Goal: Information Seeking & Learning: Learn about a topic

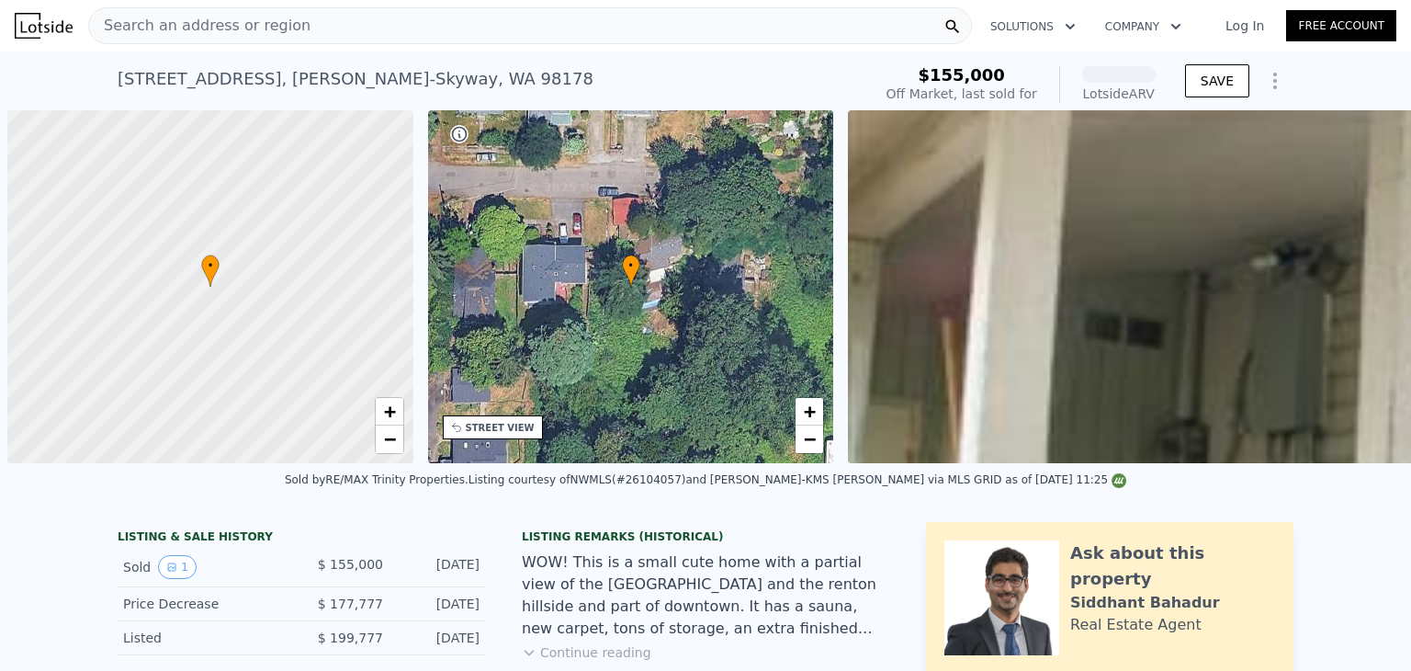
scroll to position [0, 7]
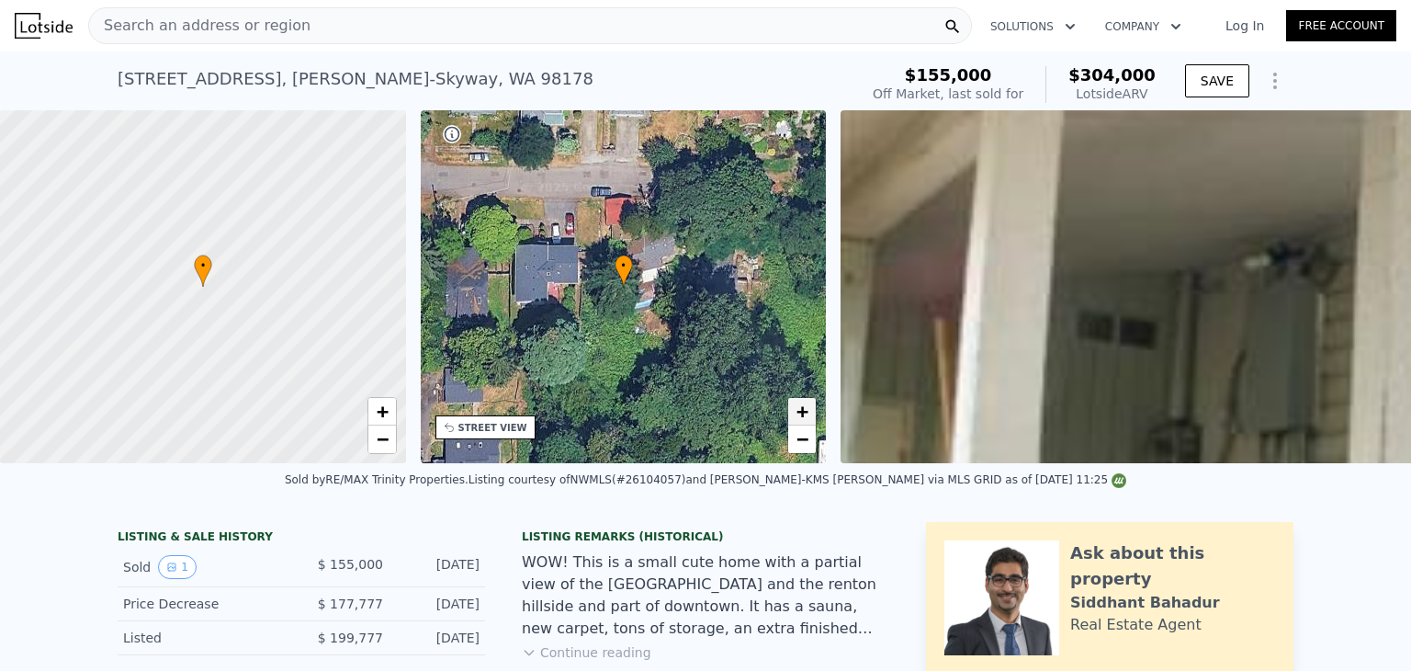
click at [807, 409] on span "+" at bounding box center [803, 411] width 12 height 23
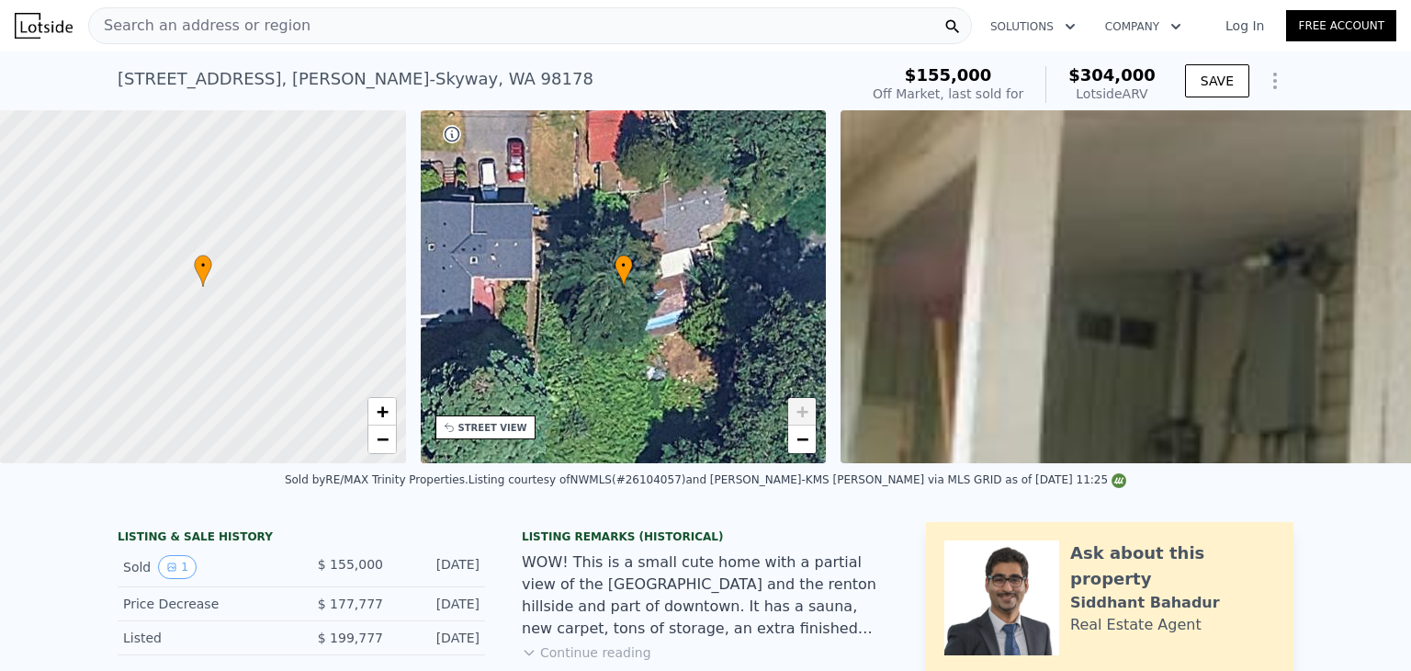
click at [807, 409] on span "+" at bounding box center [803, 411] width 12 height 23
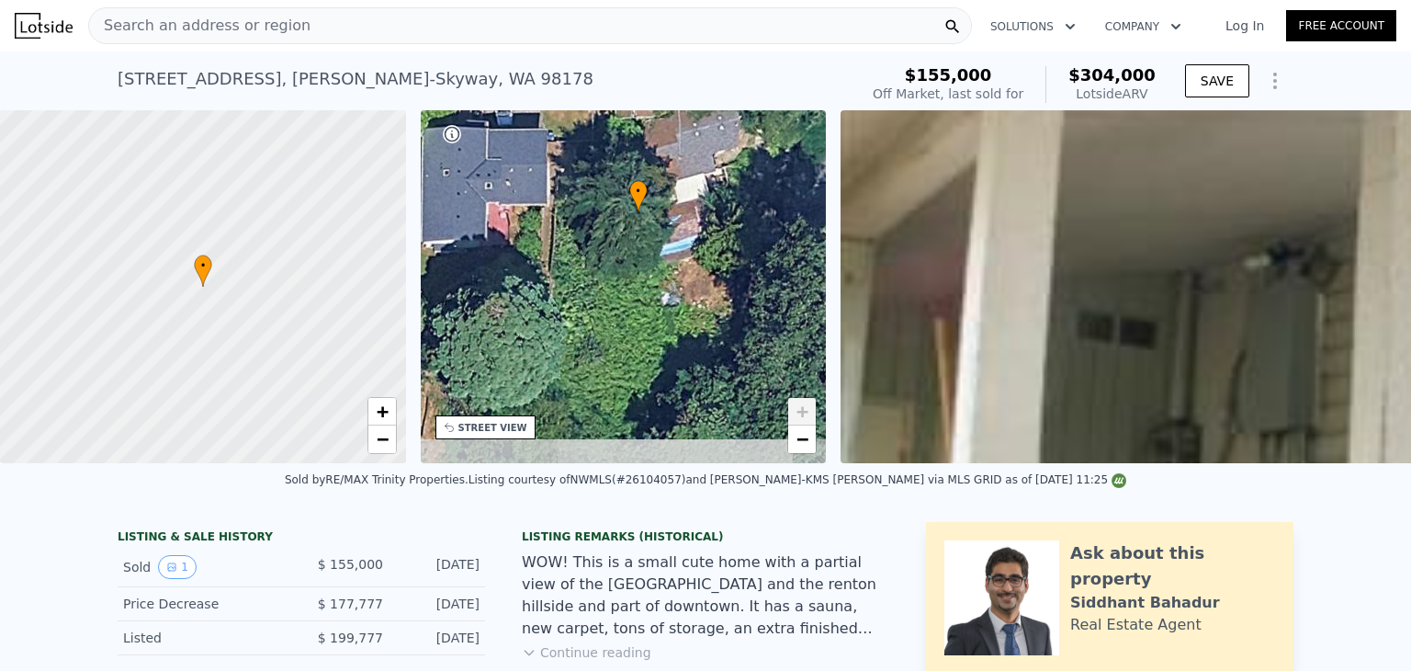
drag, startPoint x: 661, startPoint y: 280, endPoint x: 700, endPoint y: 204, distance: 85.9
click at [700, 204] on div "• + −" at bounding box center [624, 286] width 406 height 353
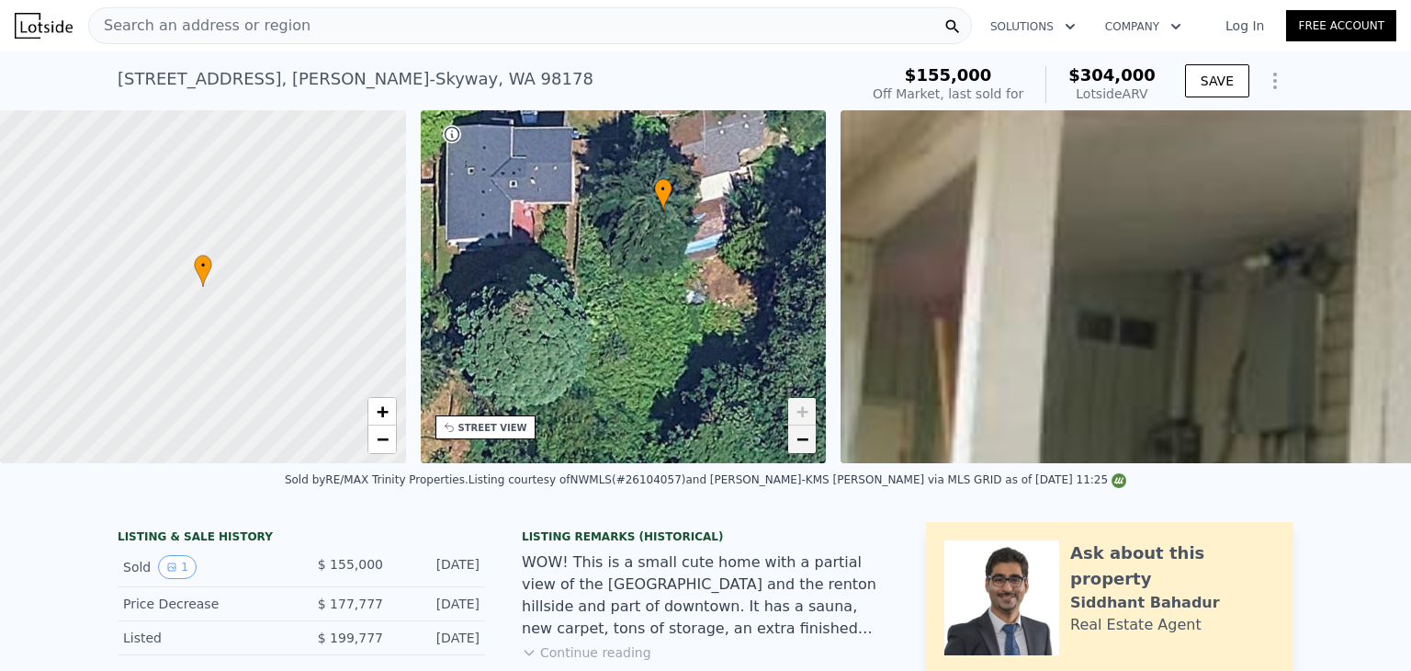
click at [805, 447] on span "−" at bounding box center [803, 438] width 12 height 23
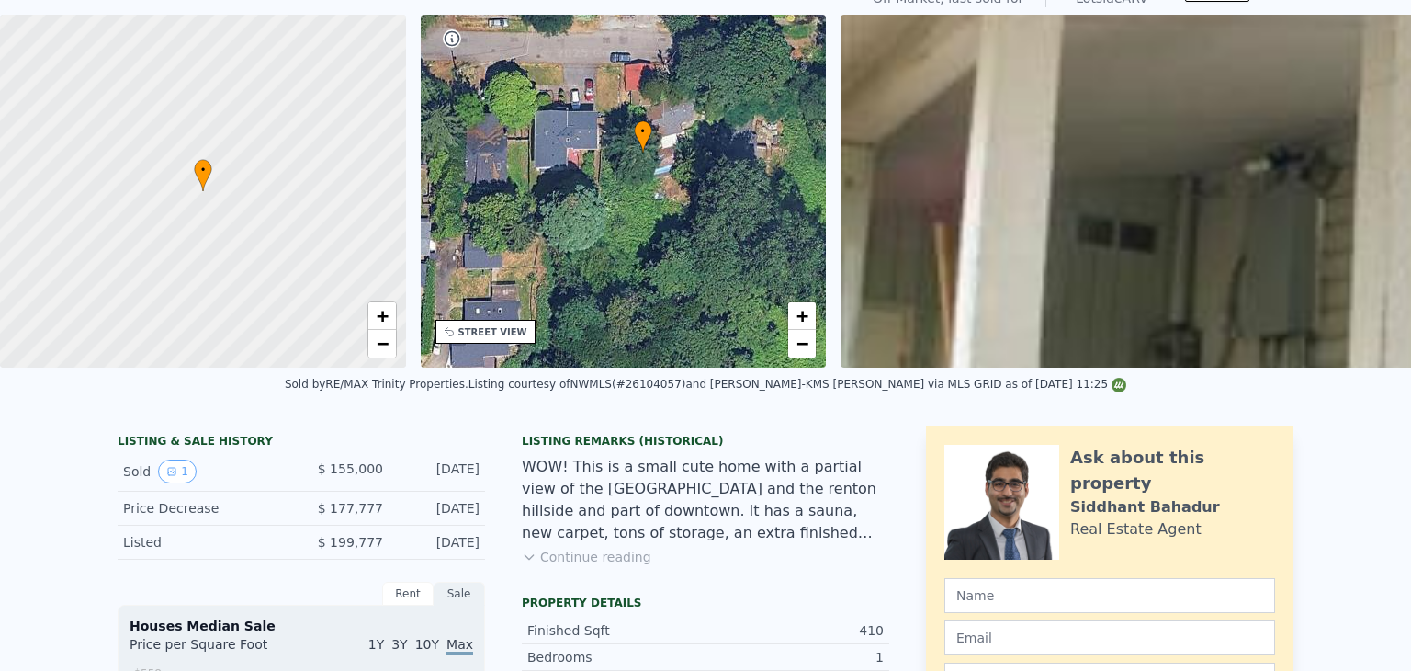
scroll to position [6, 0]
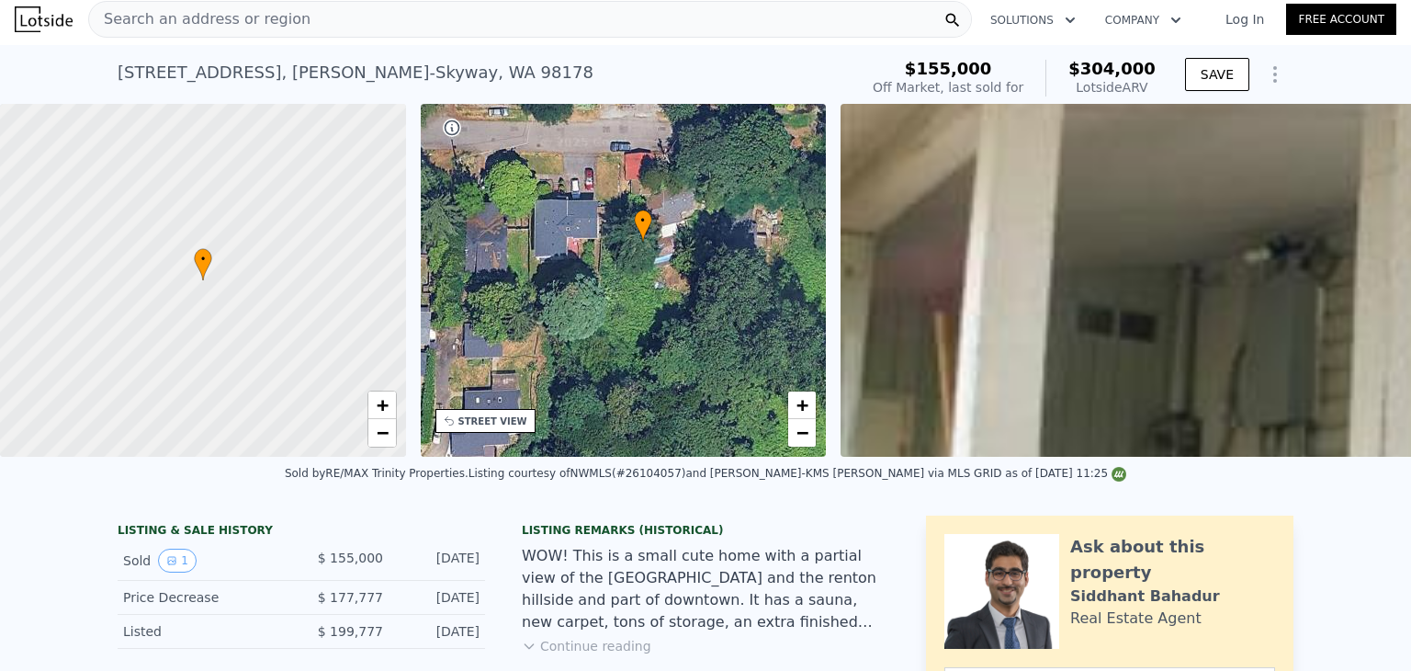
click at [285, 16] on div "Search an address or region" at bounding box center [530, 19] width 884 height 37
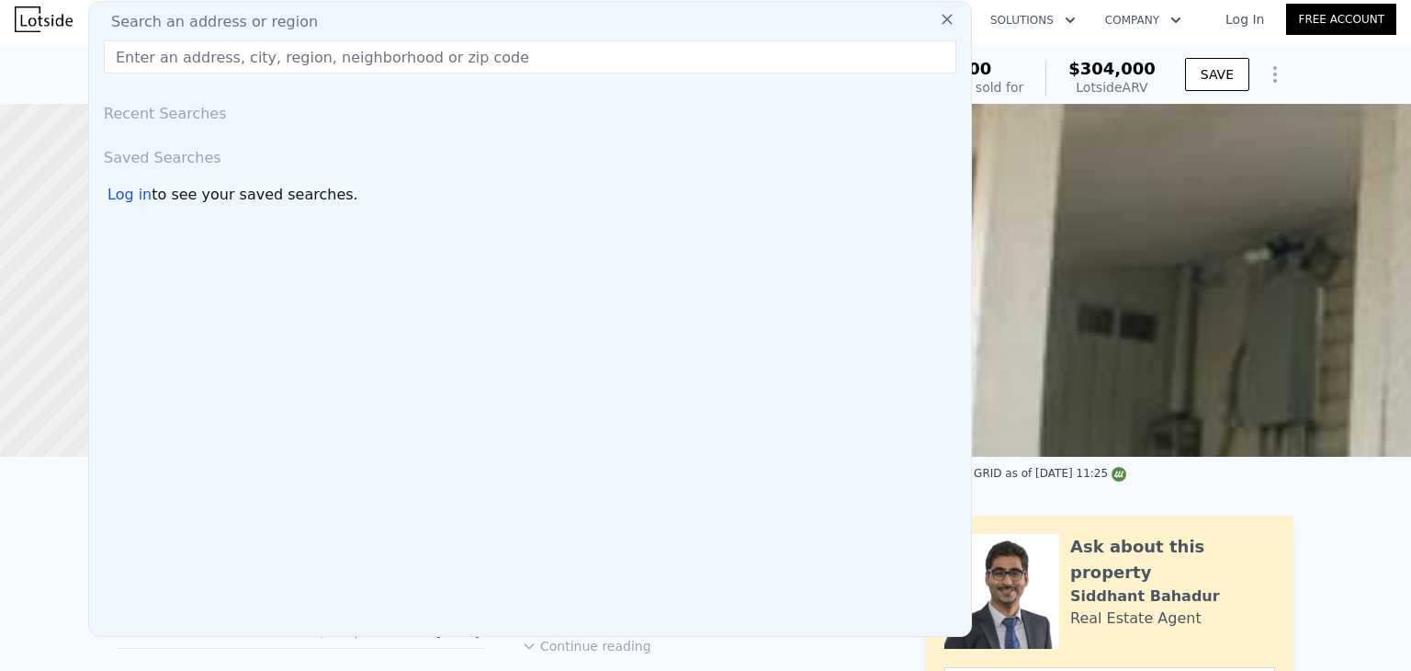
click at [284, 65] on input "text" at bounding box center [530, 56] width 853 height 33
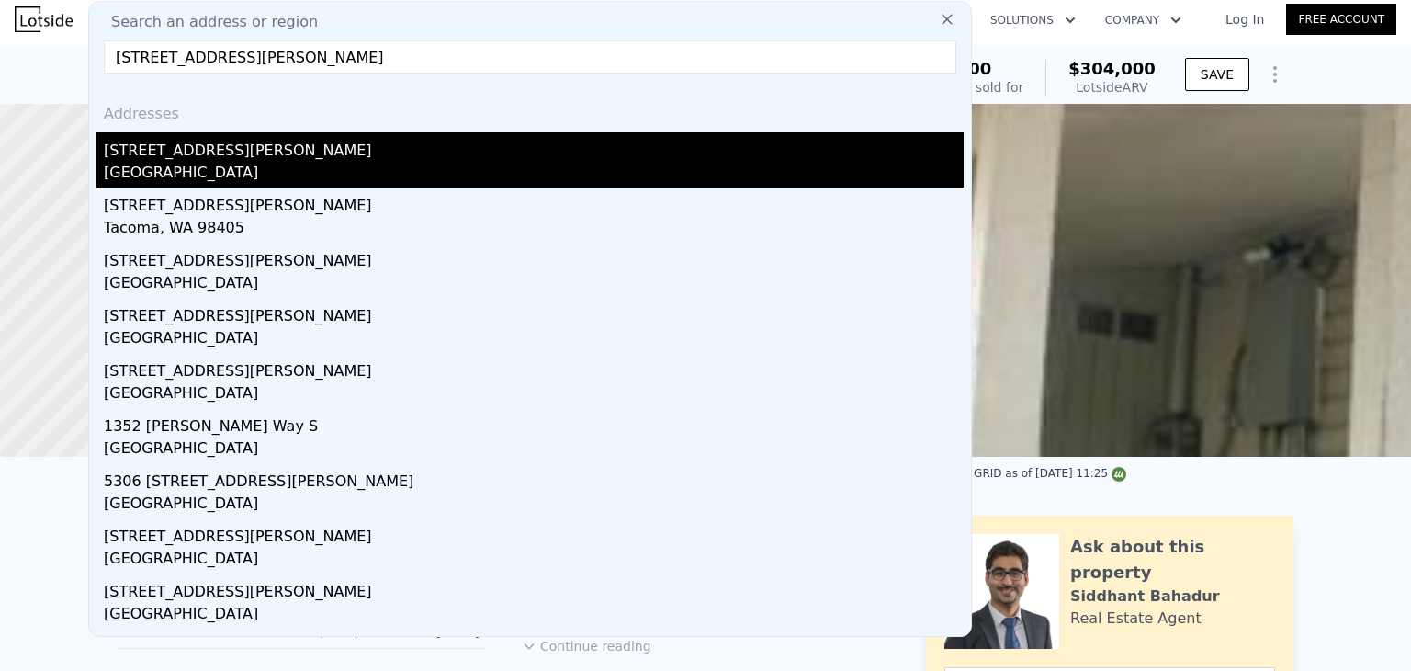
type input "[STREET_ADDRESS][PERSON_NAME]"
click at [395, 165] on div "[GEOGRAPHIC_DATA]" at bounding box center [534, 175] width 860 height 26
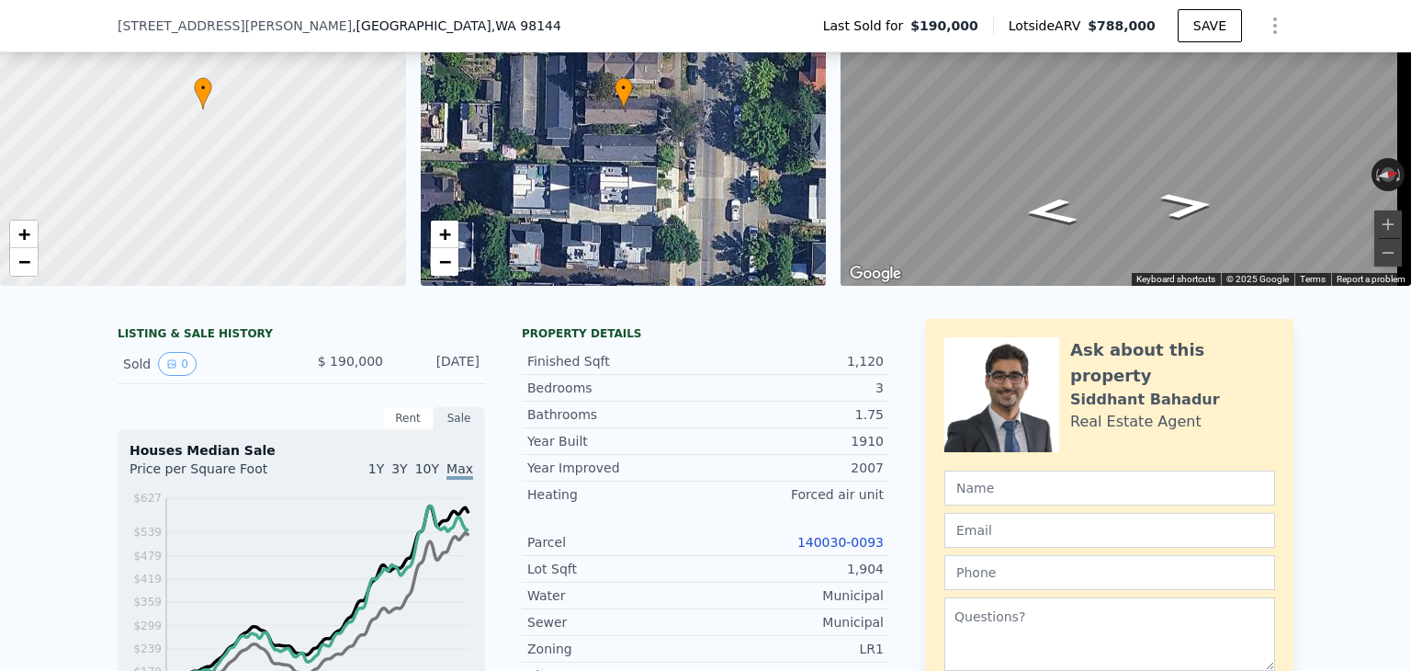
scroll to position [268, 0]
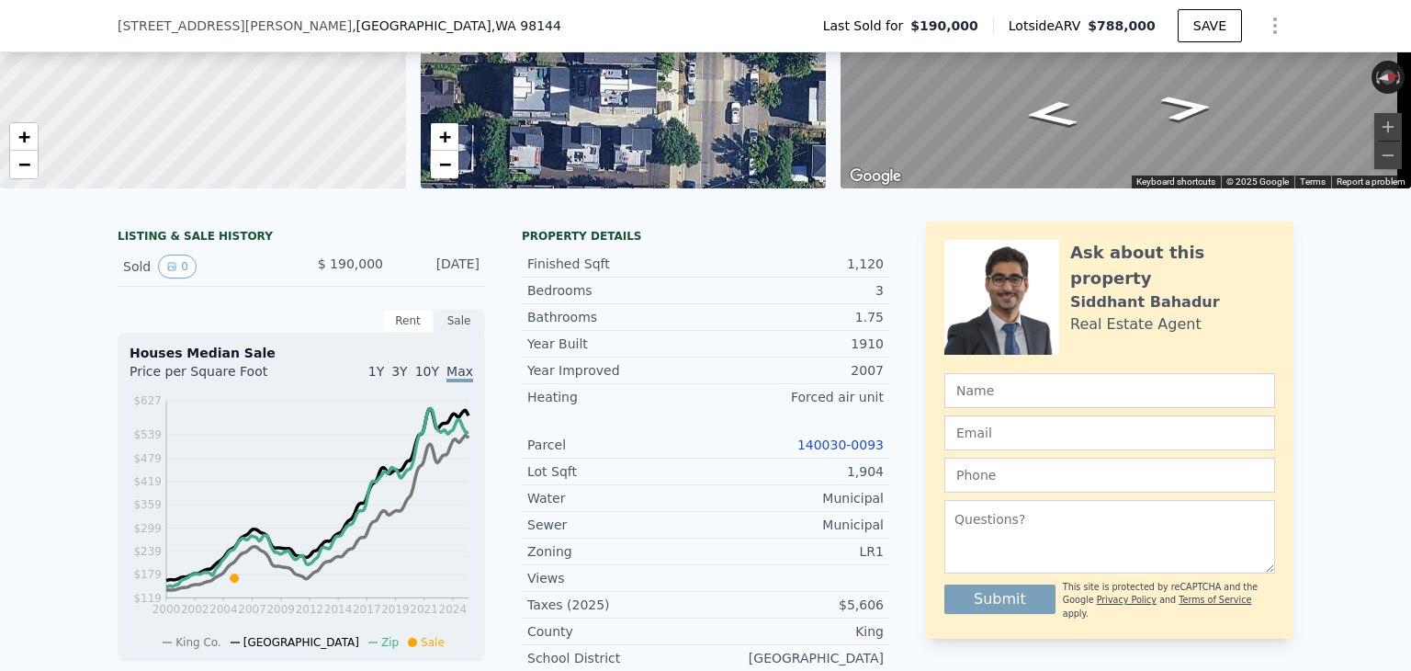
click at [817, 452] on link "140030-0093" at bounding box center [840, 444] width 86 height 15
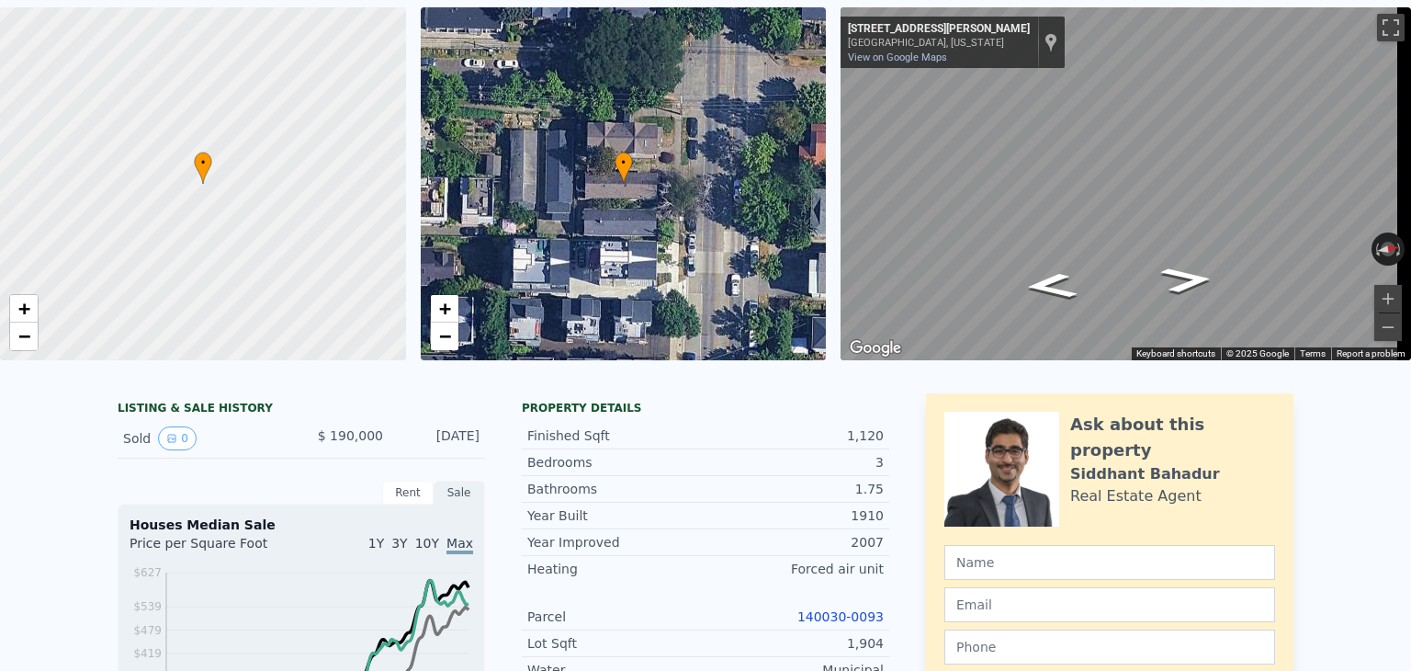
scroll to position [6, 0]
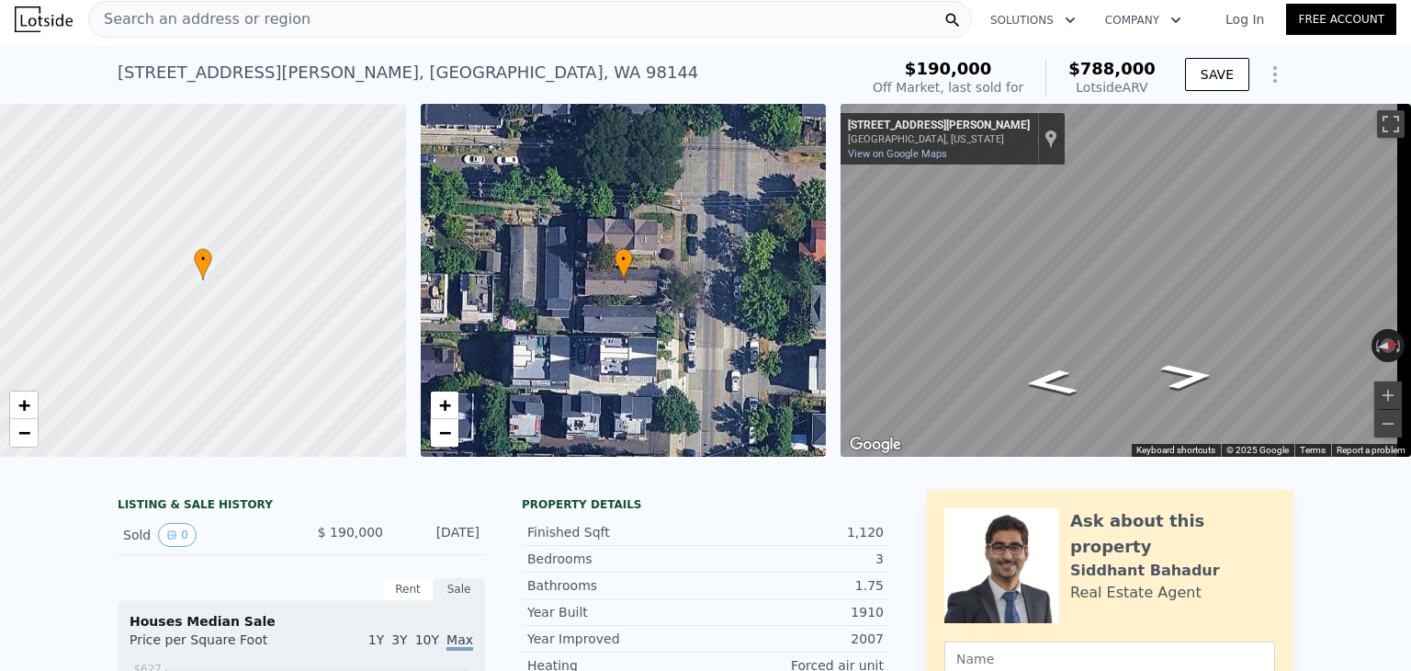
click at [305, 16] on div "Search an address or region" at bounding box center [530, 19] width 884 height 37
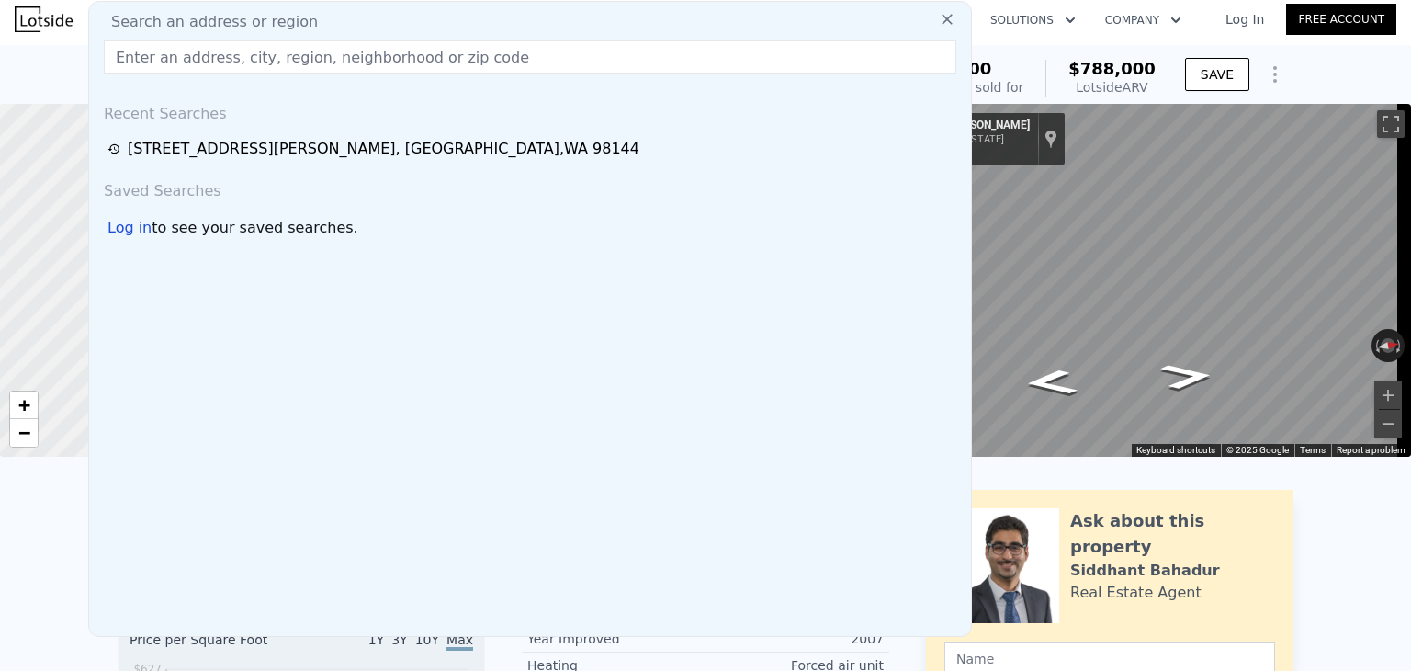
click at [277, 58] on input "text" at bounding box center [530, 56] width 853 height 33
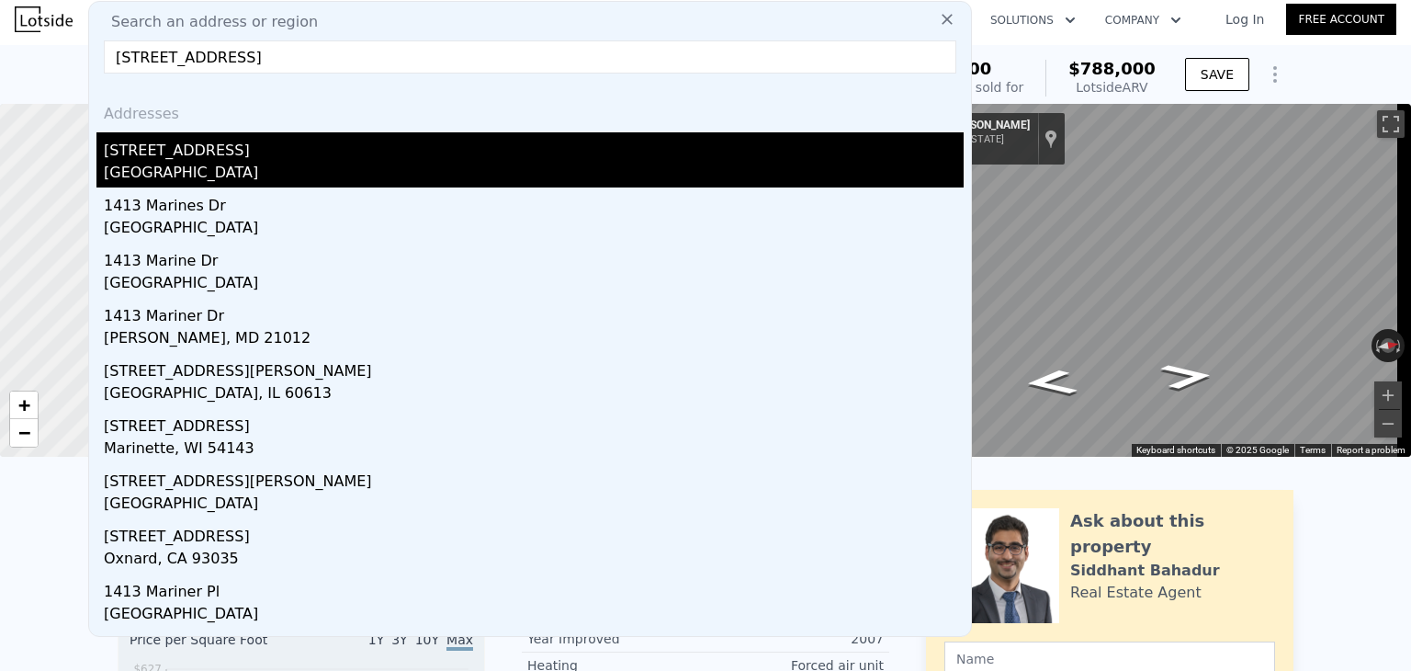
type input "[STREET_ADDRESS]"
click at [220, 166] on div "[GEOGRAPHIC_DATA]" at bounding box center [534, 175] width 860 height 26
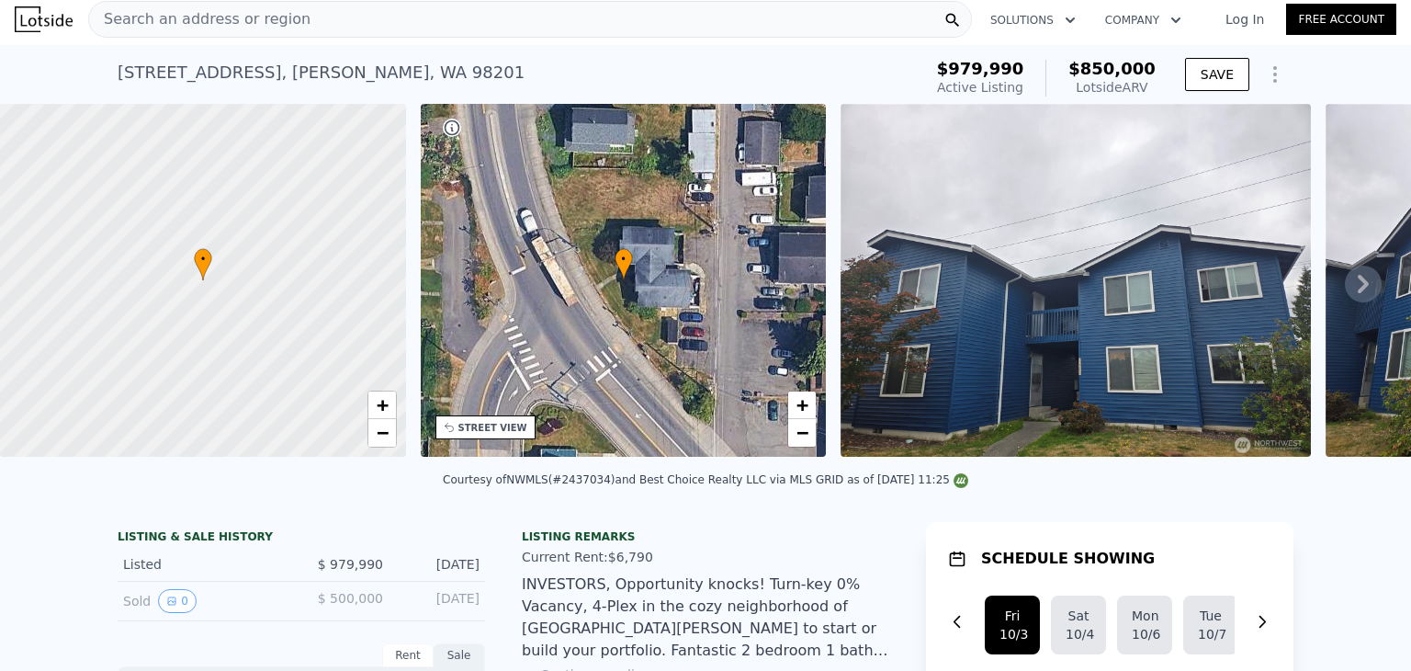
click at [1351, 279] on icon at bounding box center [1363, 284] width 37 height 37
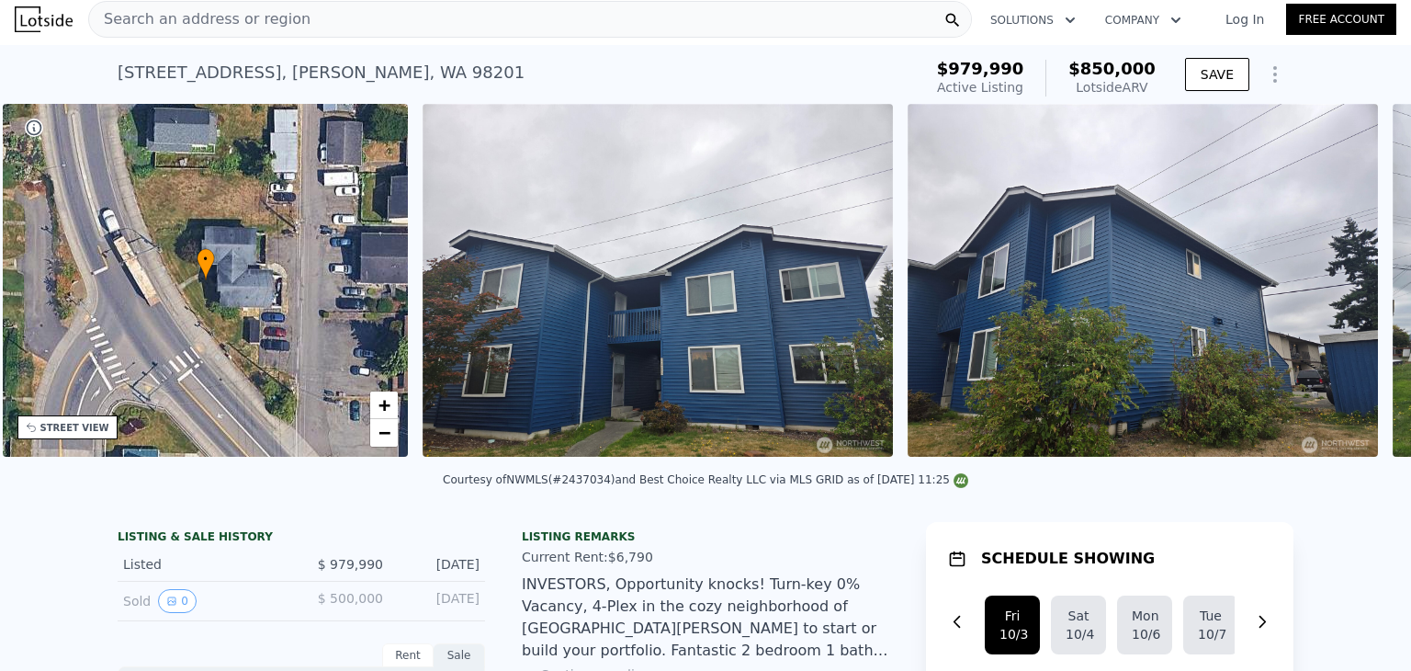
scroll to position [0, 427]
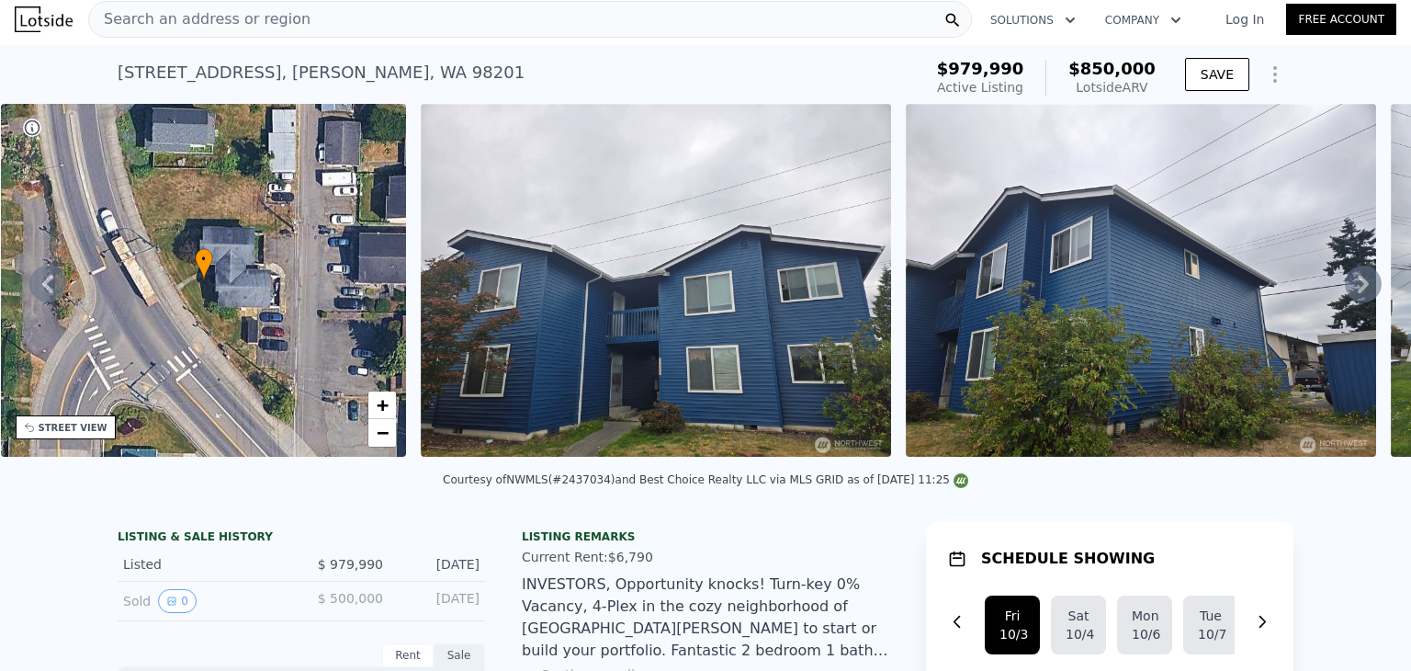
click at [1355, 297] on icon at bounding box center [1363, 284] width 37 height 37
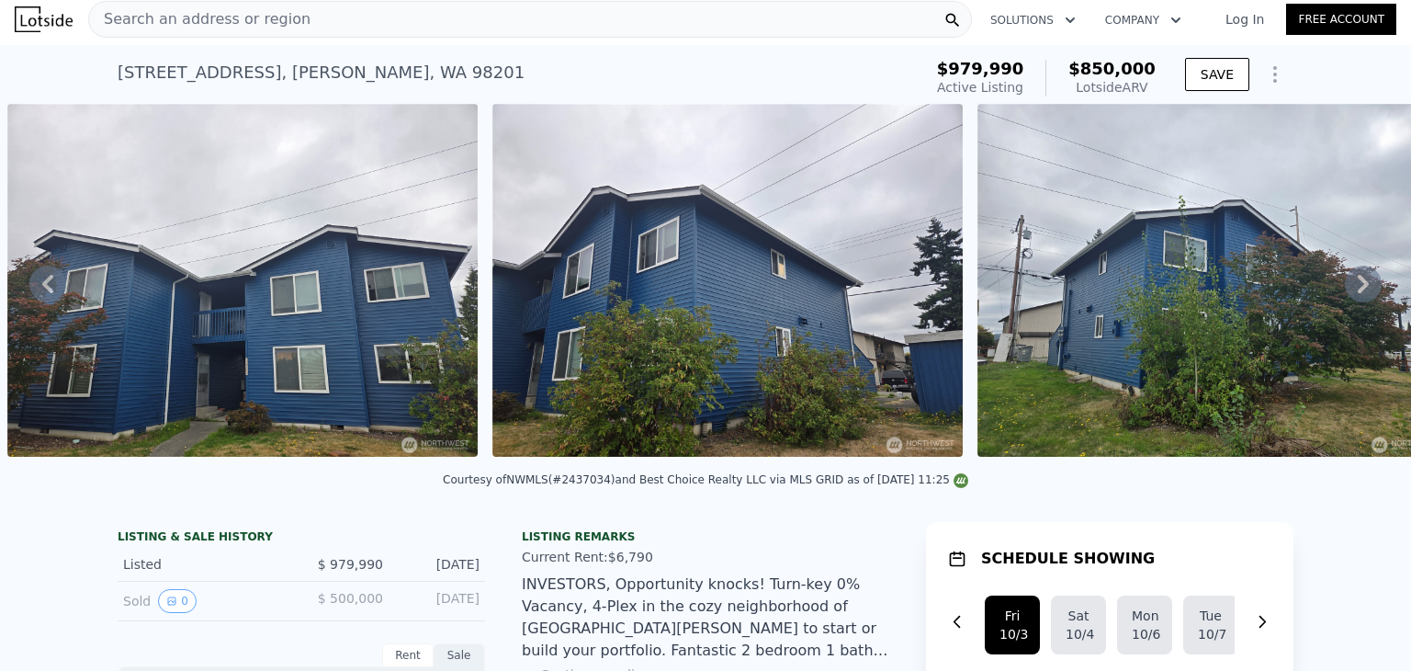
click at [1355, 297] on icon at bounding box center [1363, 284] width 37 height 37
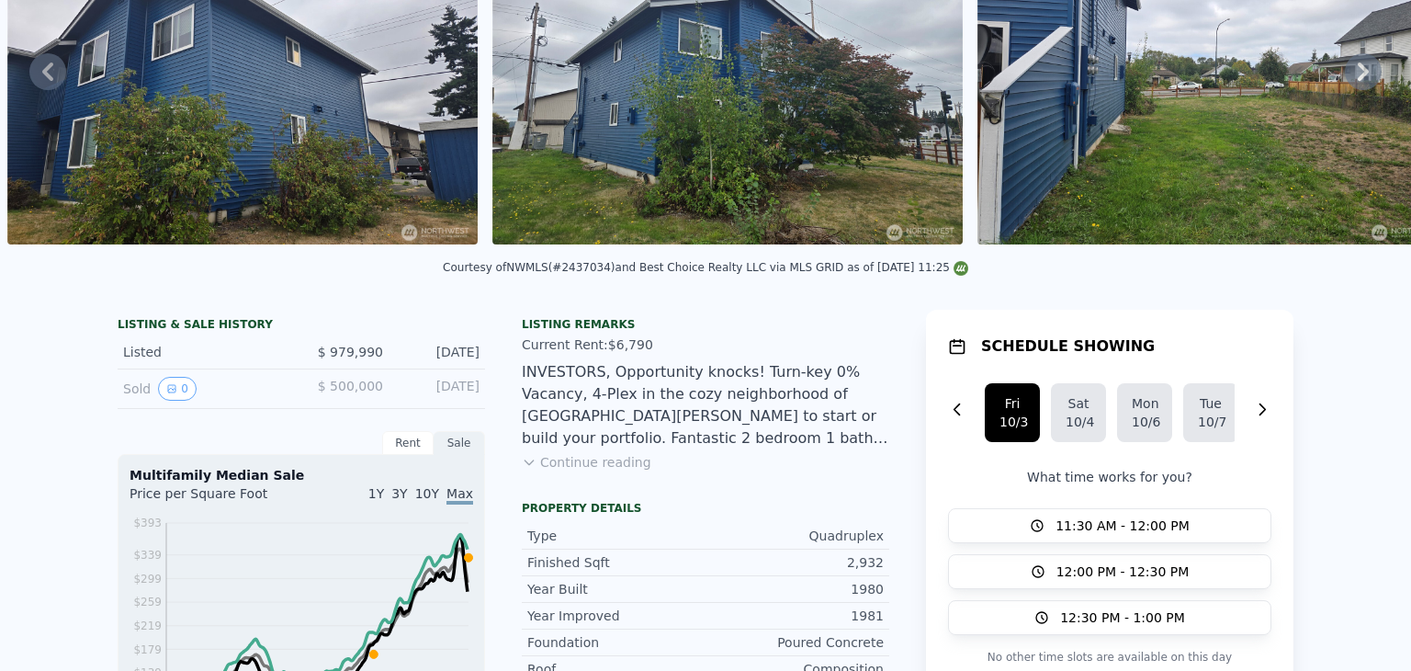
scroll to position [6, 0]
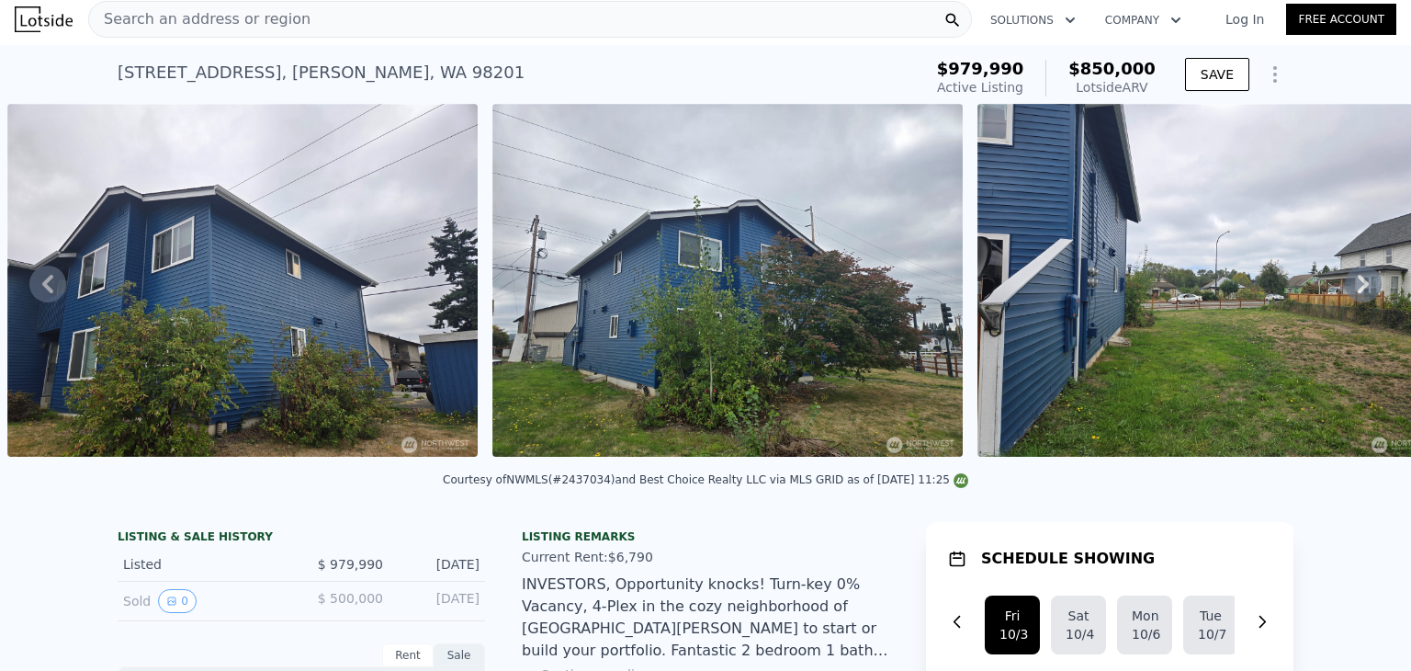
click at [312, 26] on div "Search an address or region" at bounding box center [530, 19] width 884 height 37
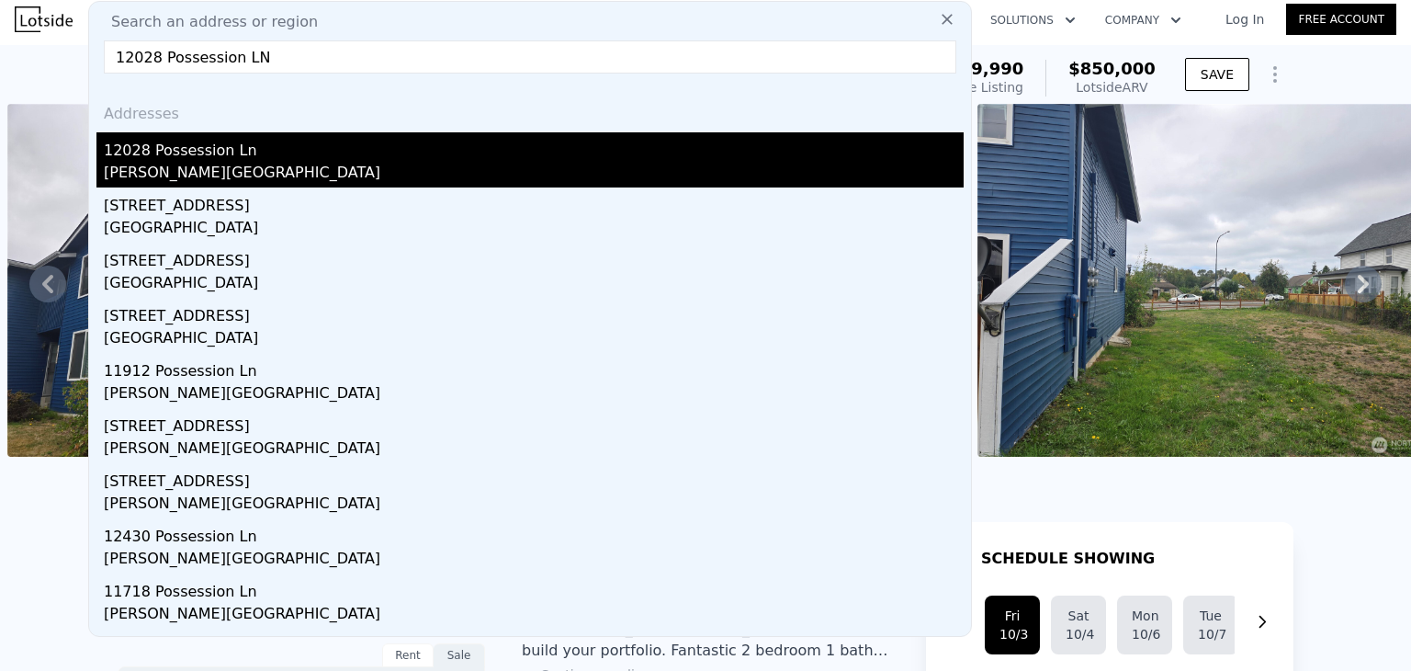
type input "12028 Possession LN"
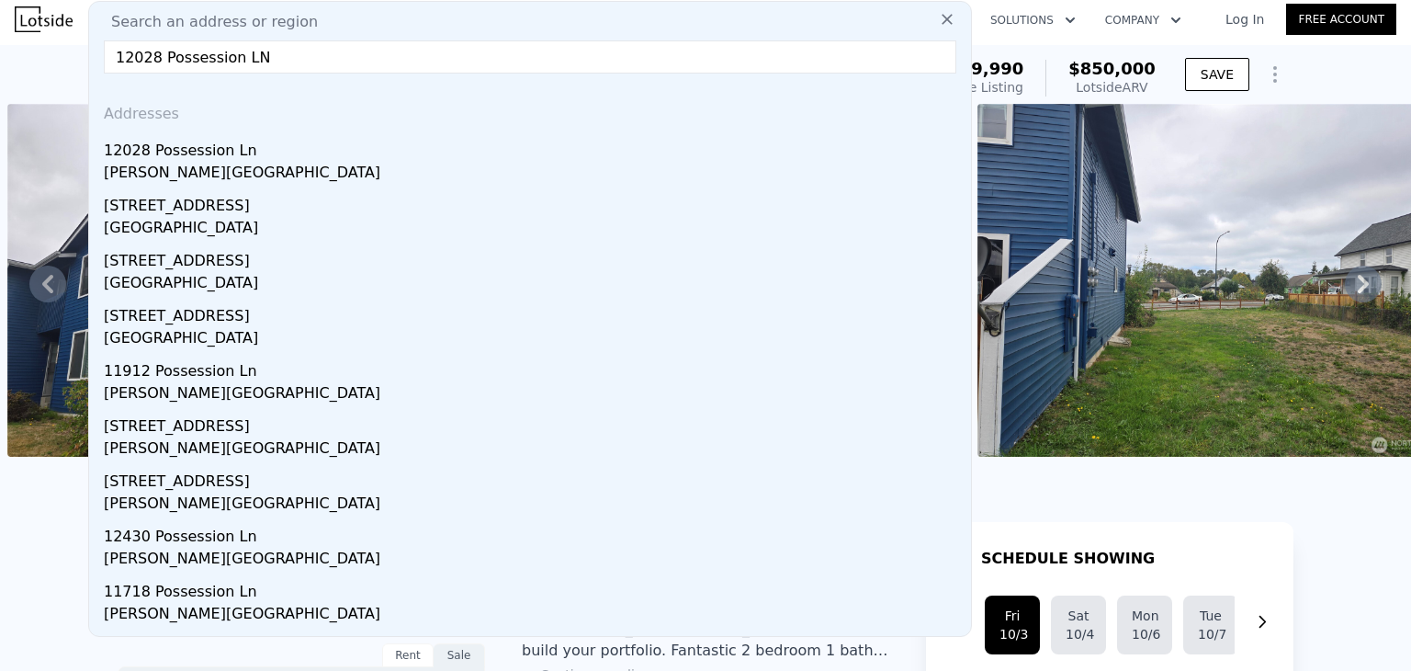
click at [224, 154] on div "12028 Possession Ln" at bounding box center [534, 146] width 860 height 29
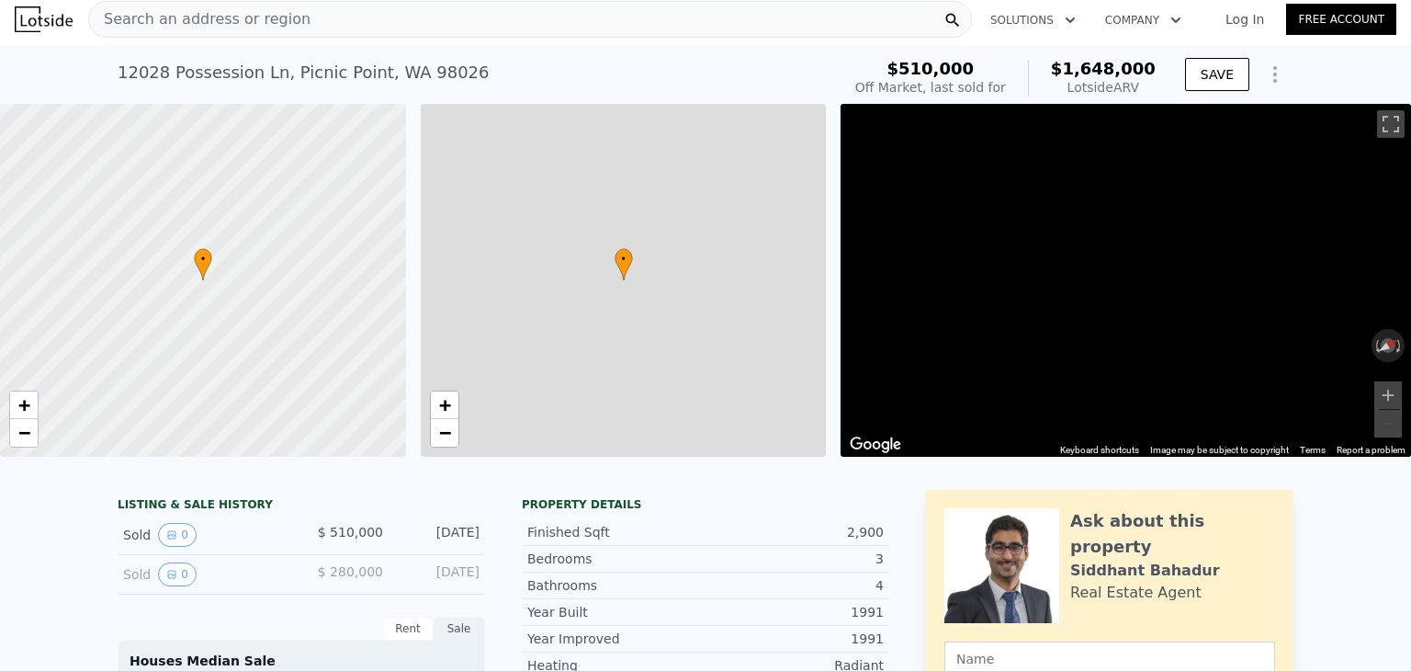
scroll to position [0, 7]
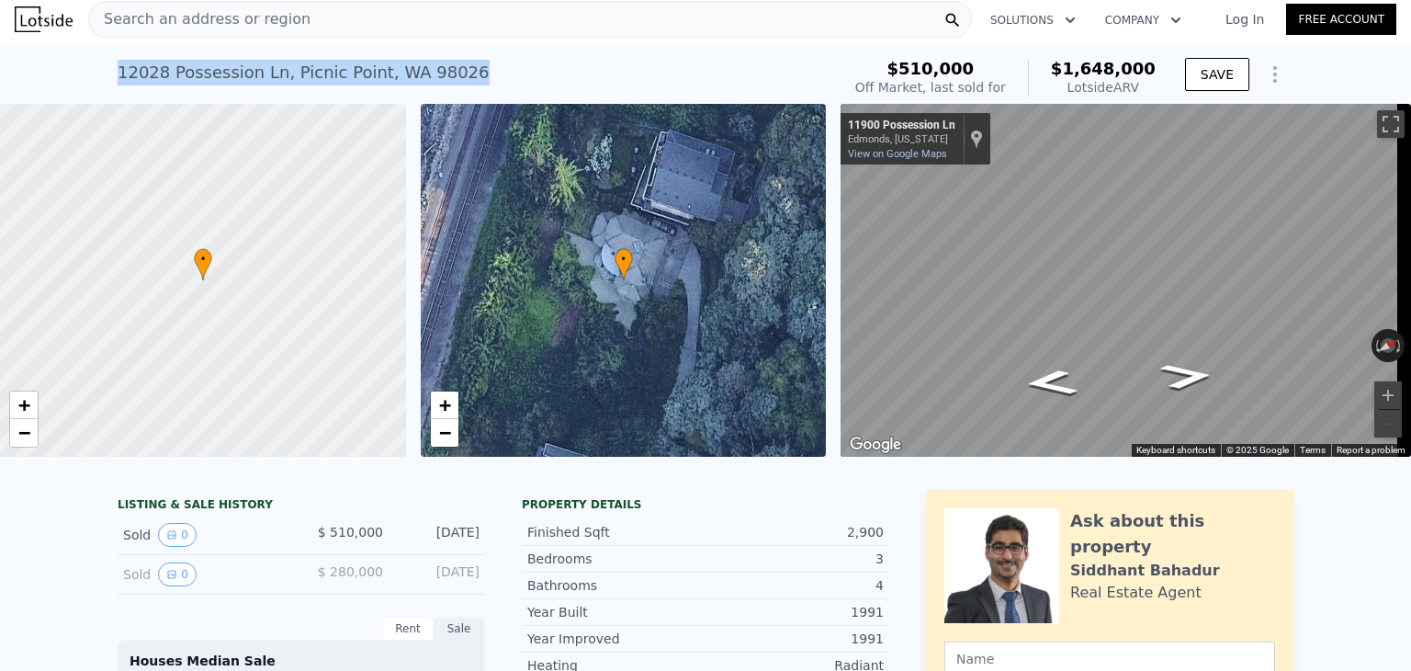
drag, startPoint x: 448, startPoint y: 71, endPoint x: 87, endPoint y: 75, distance: 361.1
click at [87, 75] on div "[STREET_ADDRESS] Sold [DATE] for $510k (~ARV $1.648m ) $510,000 Off Market, las…" at bounding box center [705, 74] width 1411 height 59
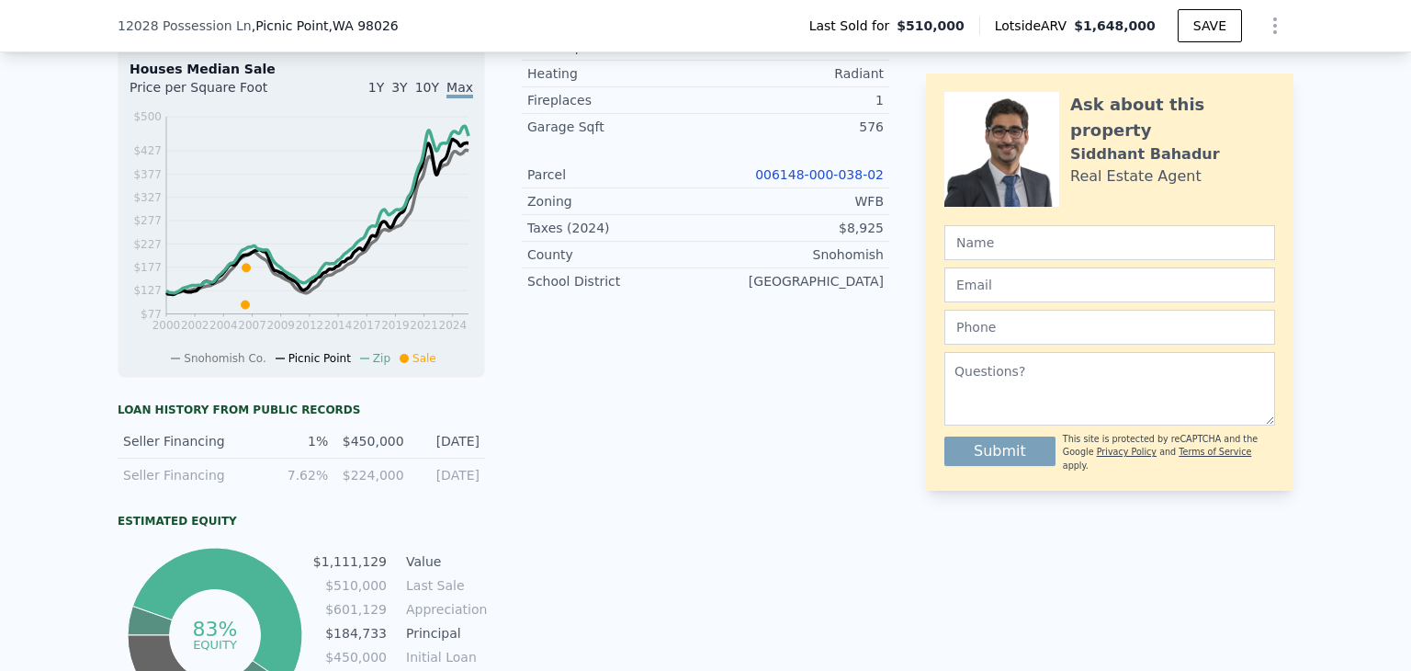
scroll to position [551, 0]
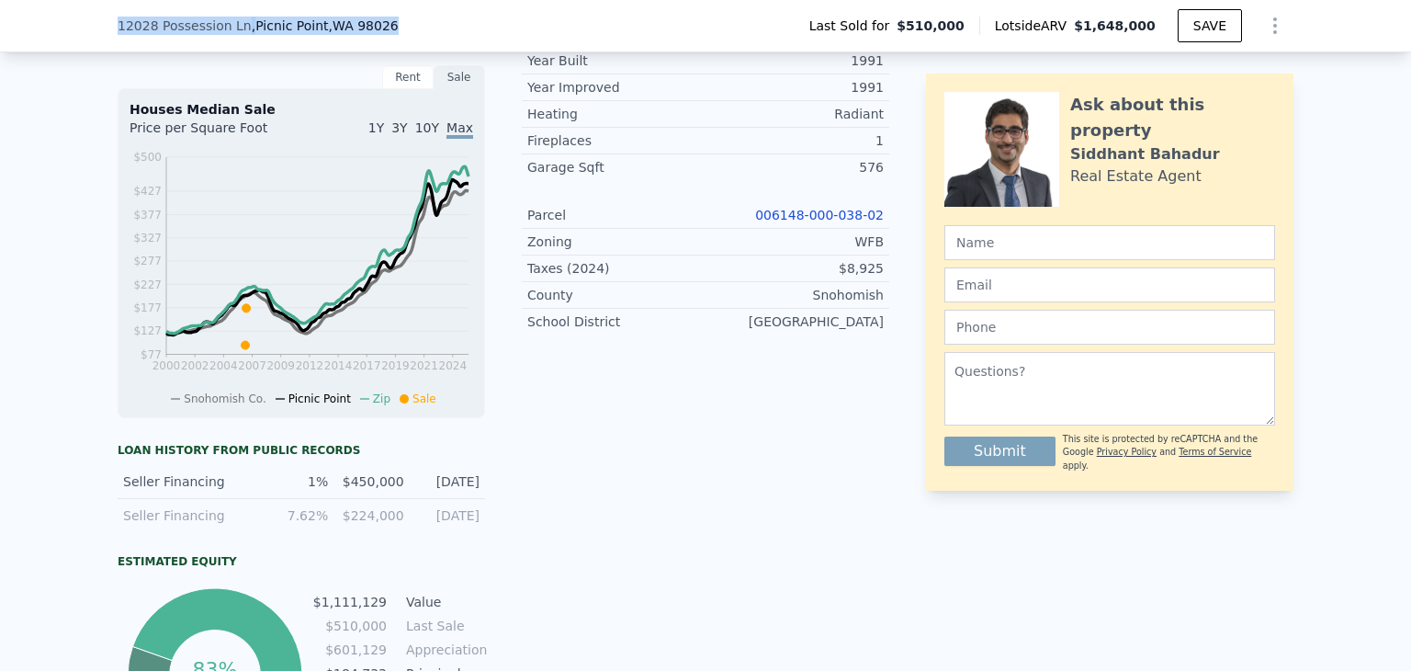
drag, startPoint x: 381, startPoint y: 27, endPoint x: 96, endPoint y: 49, distance: 285.7
click at [96, 49] on div "[STREET_ADDRESS] Last Sold for $510,000 Lotside ARV $1,648,000 SAVE" at bounding box center [705, 26] width 1411 height 52
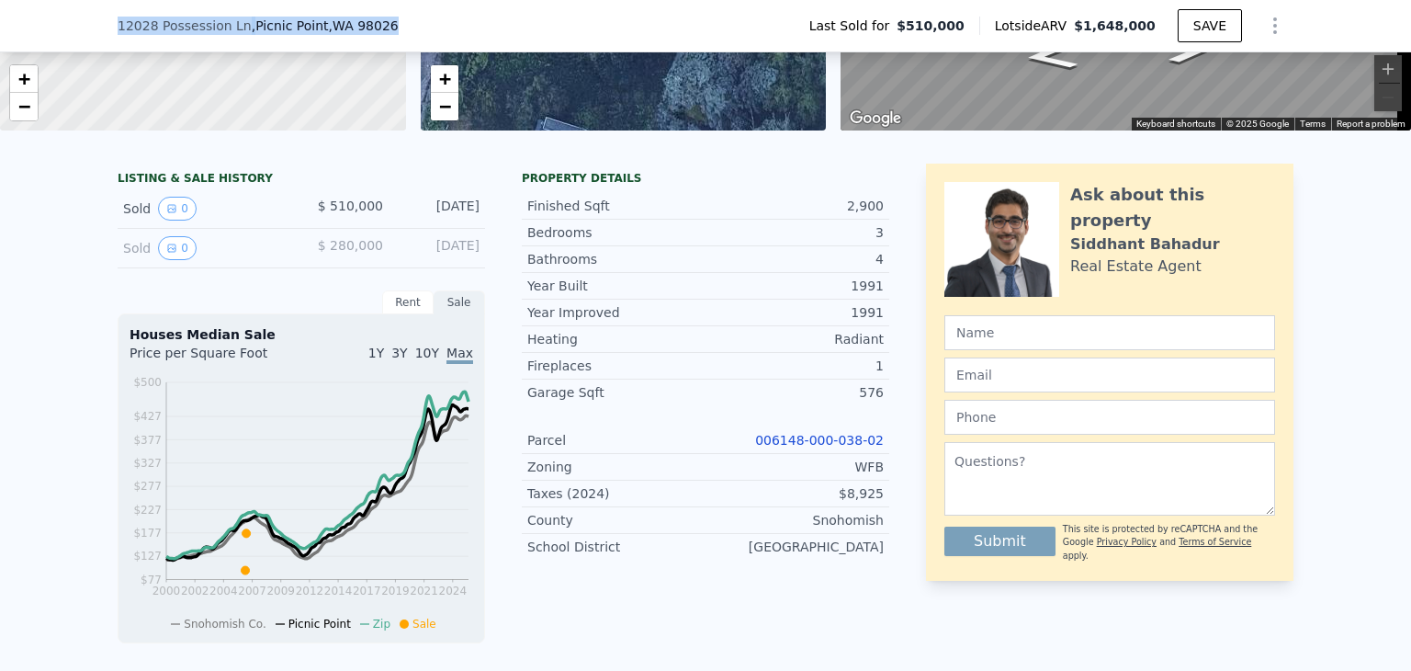
scroll to position [276, 0]
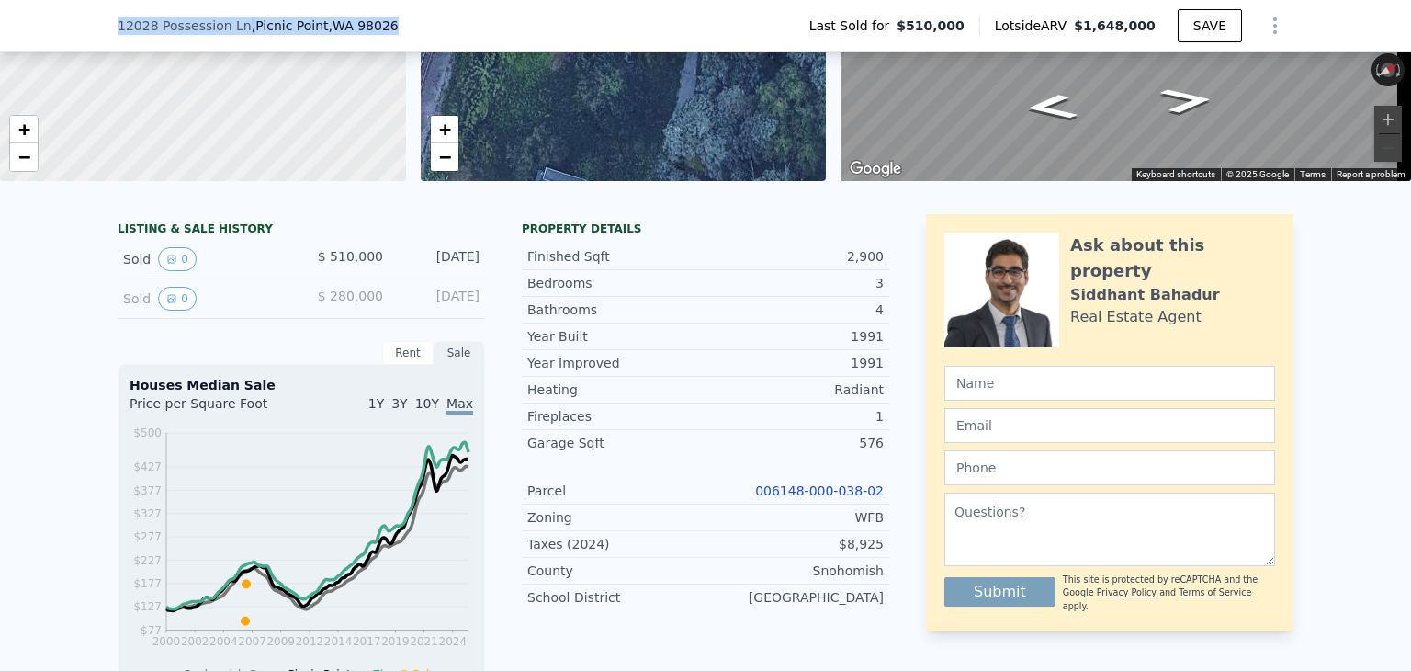
click at [816, 498] on link "006148-000-038-02" at bounding box center [819, 490] width 129 height 15
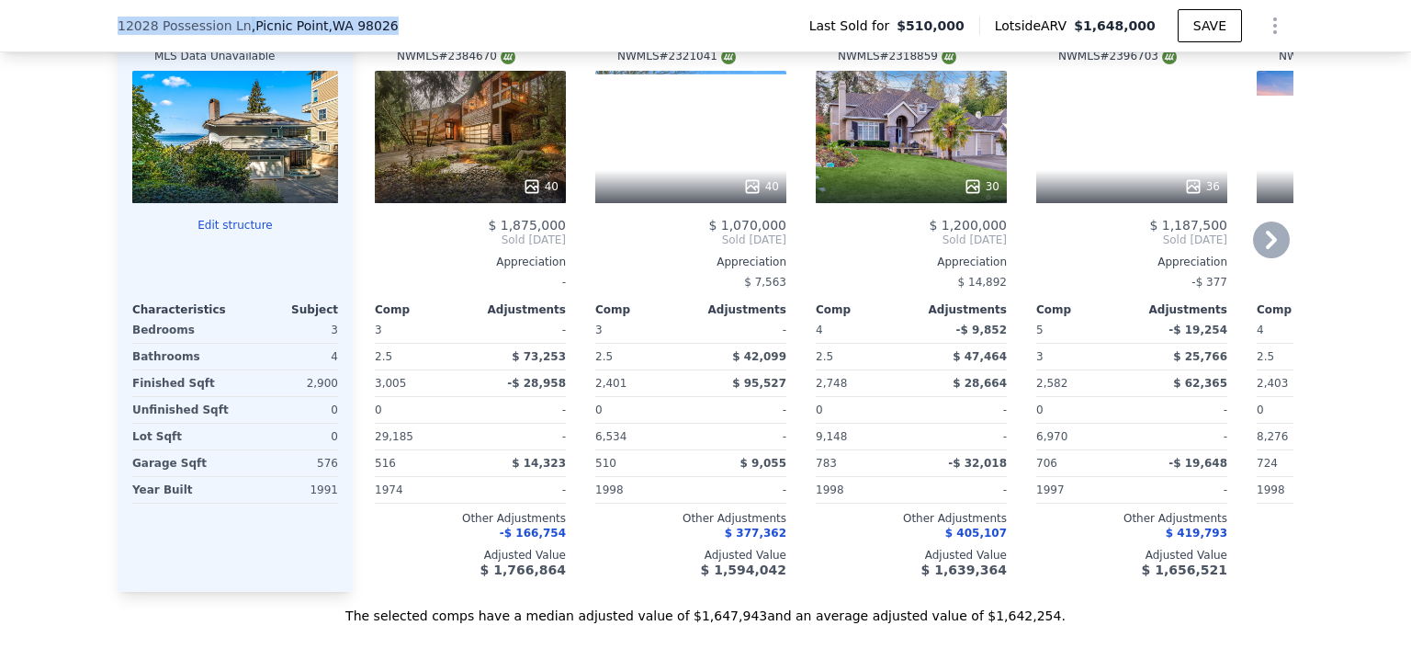
scroll to position [1837, 0]
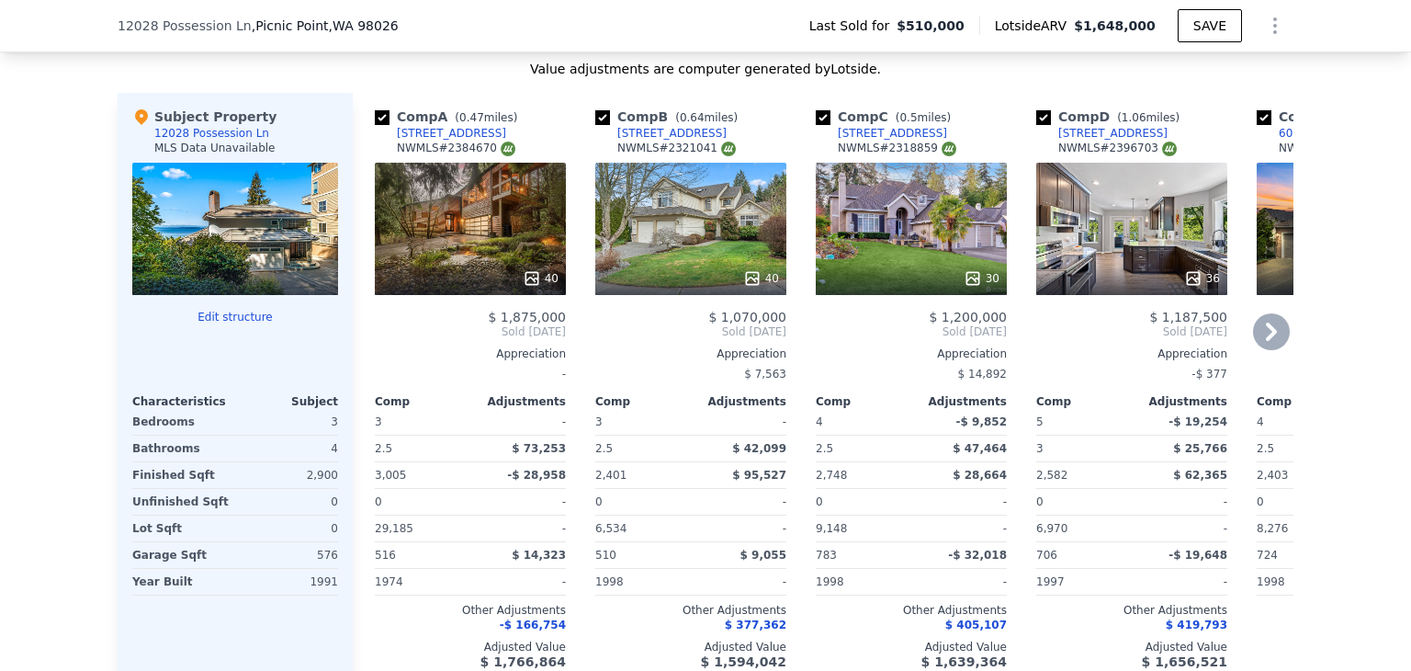
click at [1266, 337] on icon at bounding box center [1271, 331] width 11 height 18
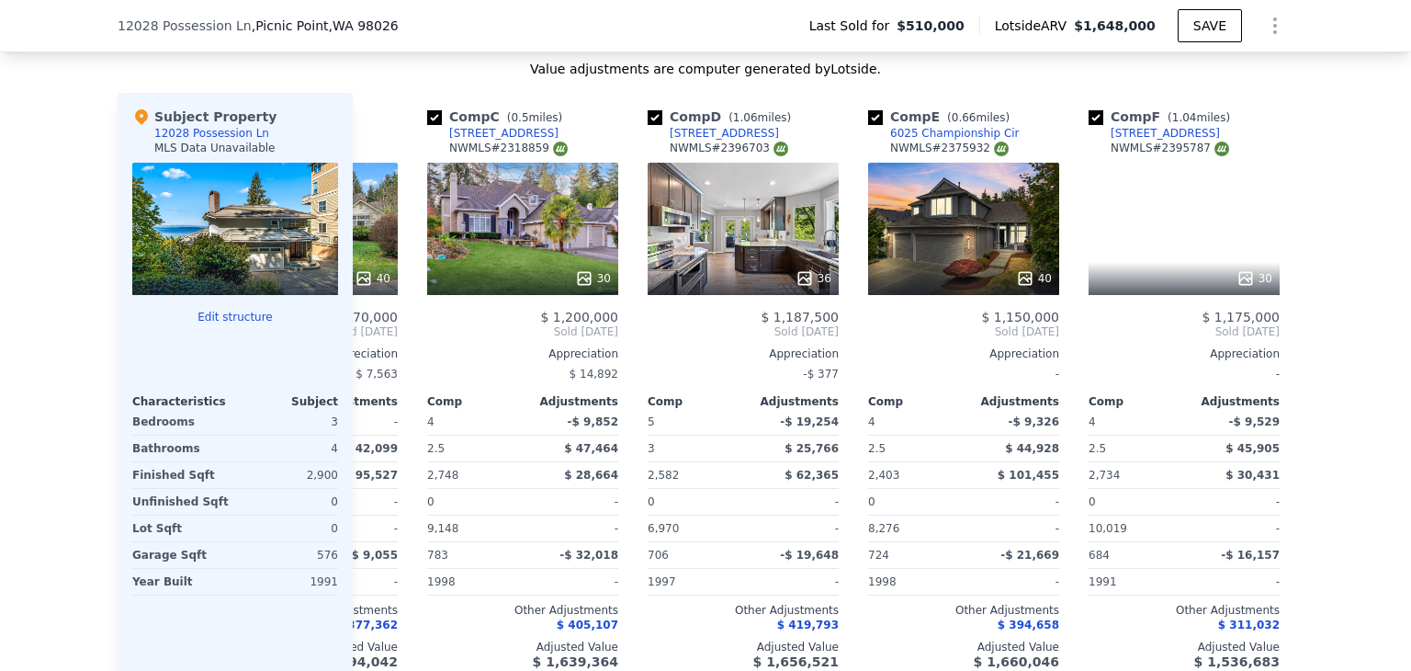
scroll to position [0, 441]
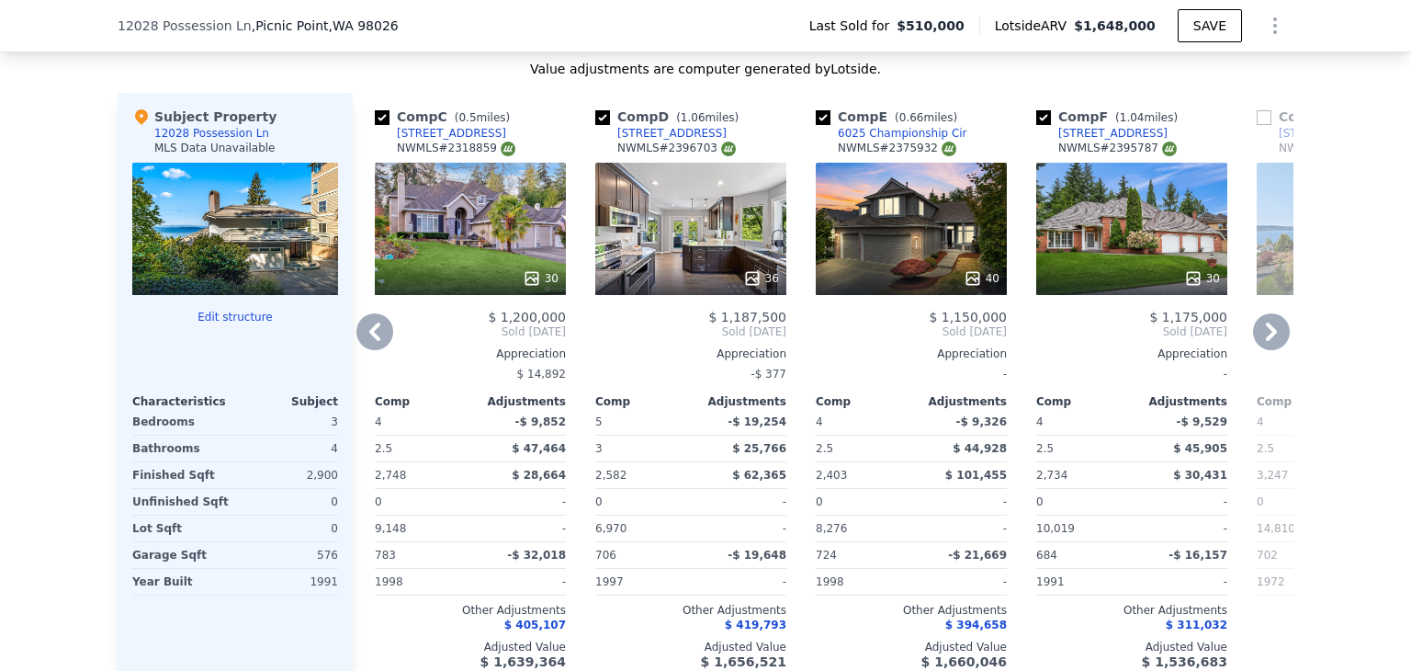
click at [362, 345] on icon at bounding box center [374, 331] width 37 height 37
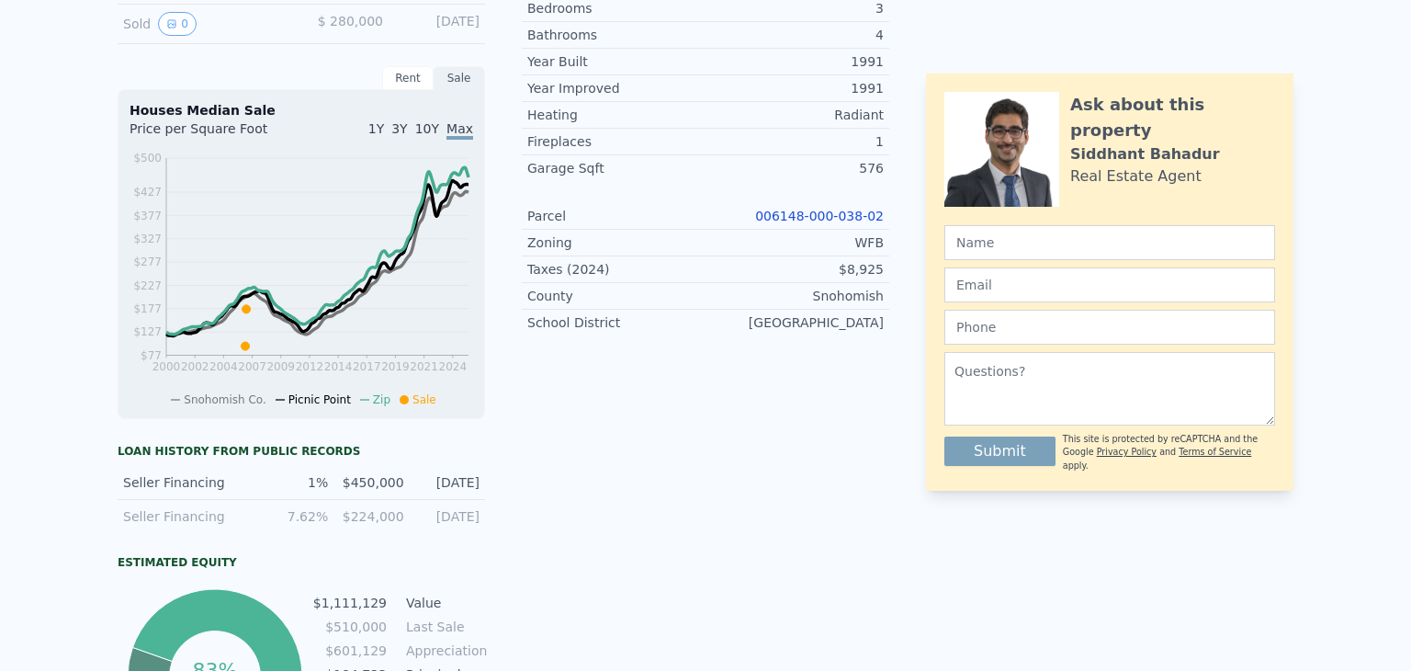
scroll to position [0, 0]
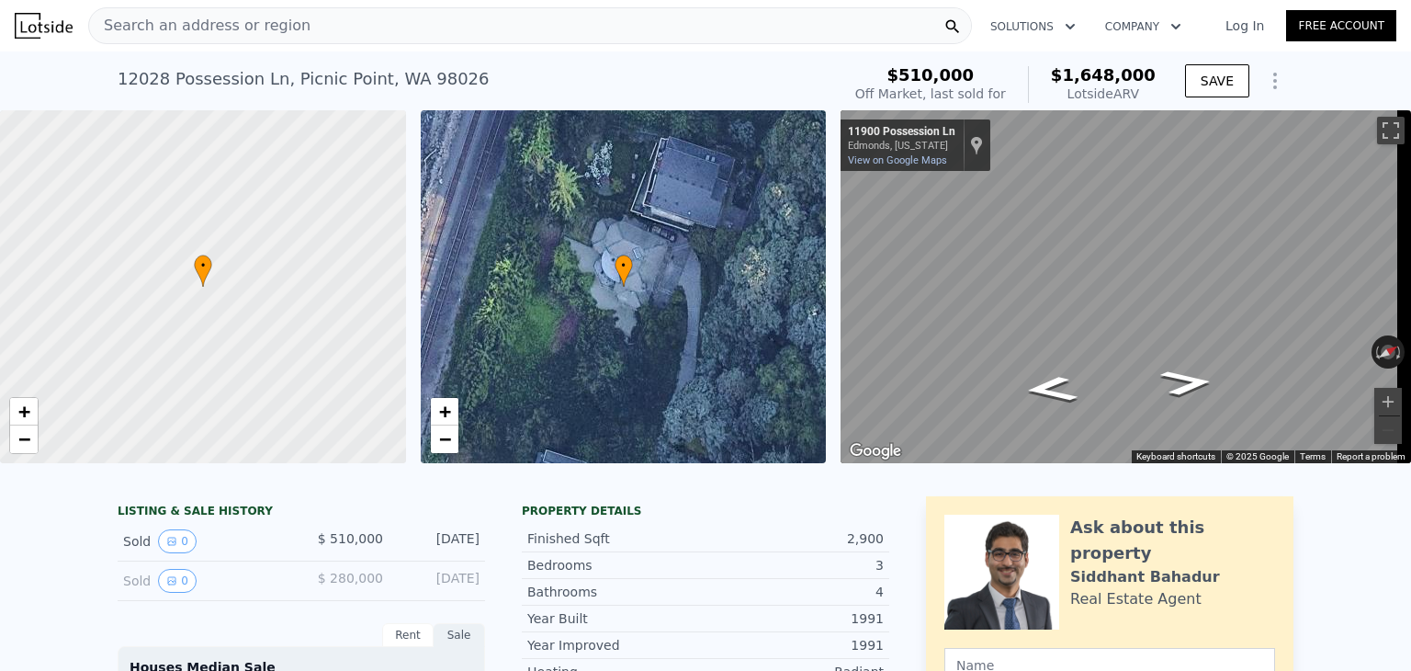
click at [365, 16] on div "Search an address or region" at bounding box center [530, 25] width 884 height 37
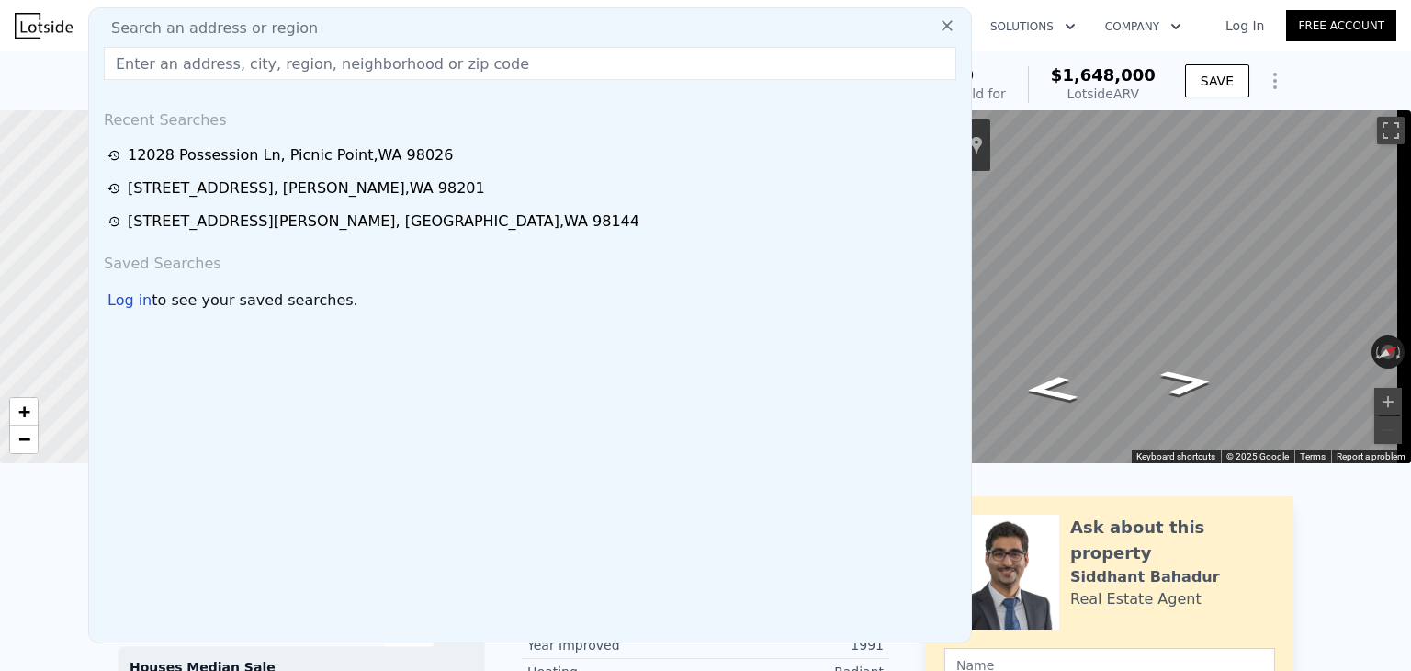
click at [241, 57] on input "text" at bounding box center [530, 63] width 853 height 33
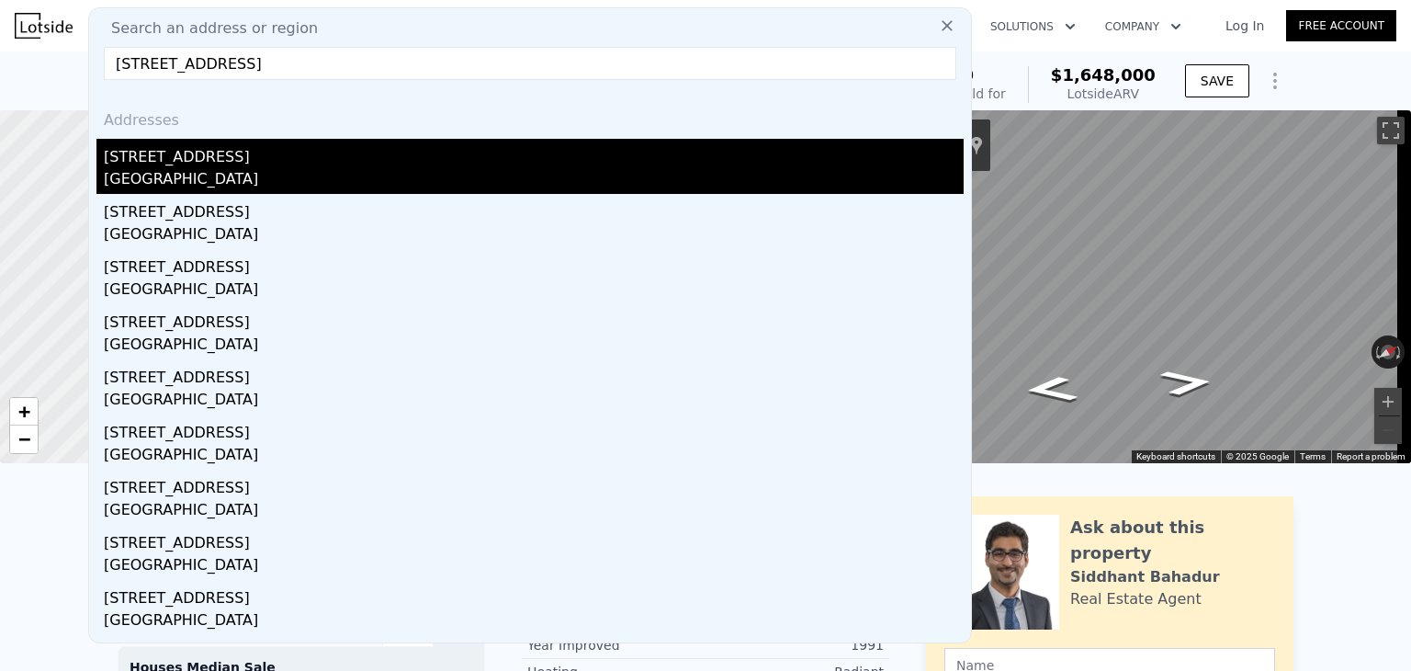
type input "[STREET_ADDRESS]"
click at [315, 159] on div "[STREET_ADDRESS]" at bounding box center [534, 153] width 860 height 29
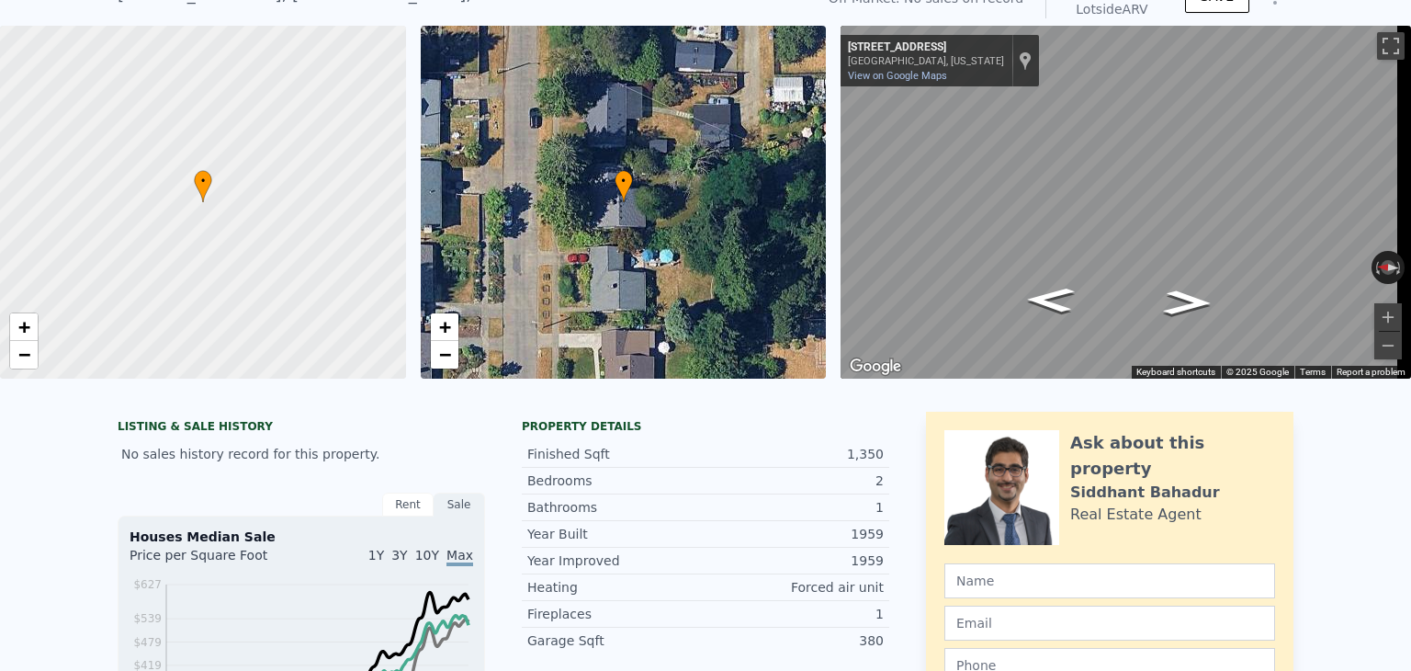
scroll to position [6, 0]
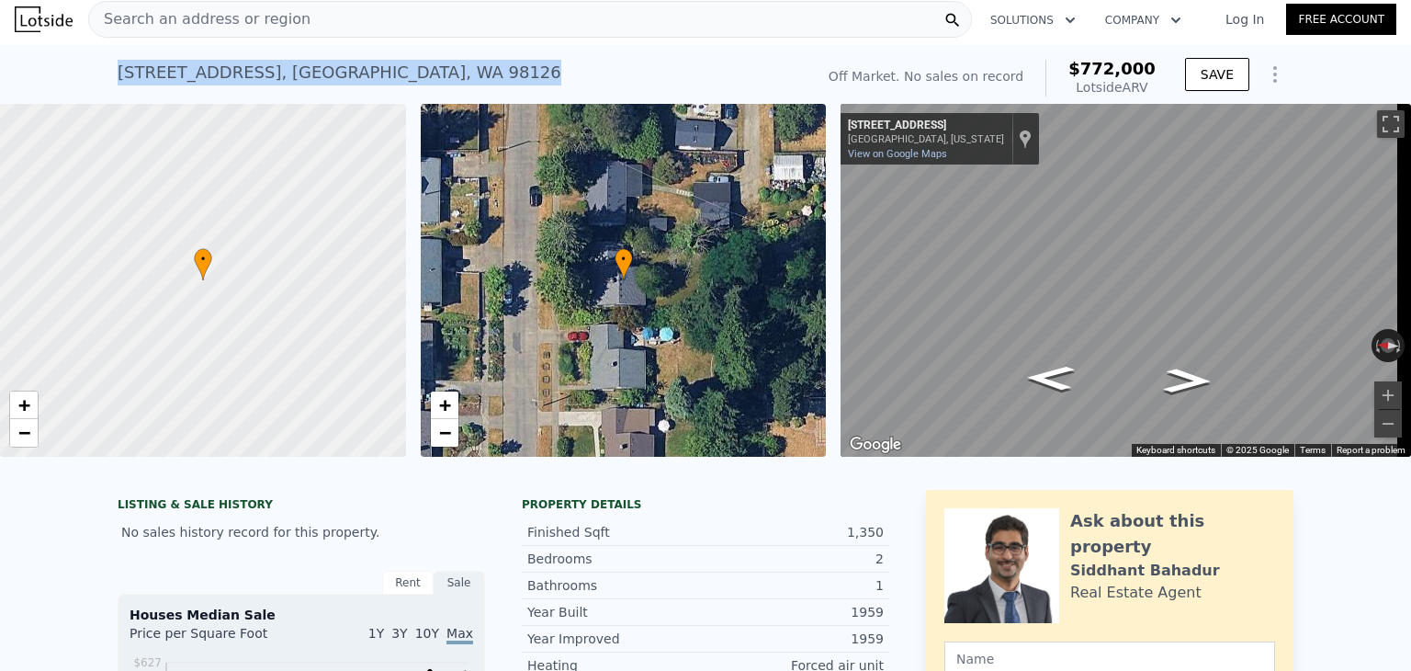
drag, startPoint x: 382, startPoint y: 71, endPoint x: 73, endPoint y: 68, distance: 308.7
click at [73, 68] on div "[STREET_ADDRESS] No sales on record (~ARV $772k ) Off Market. No sales on recor…" at bounding box center [705, 74] width 1411 height 59
